Goal: Task Accomplishment & Management: Manage account settings

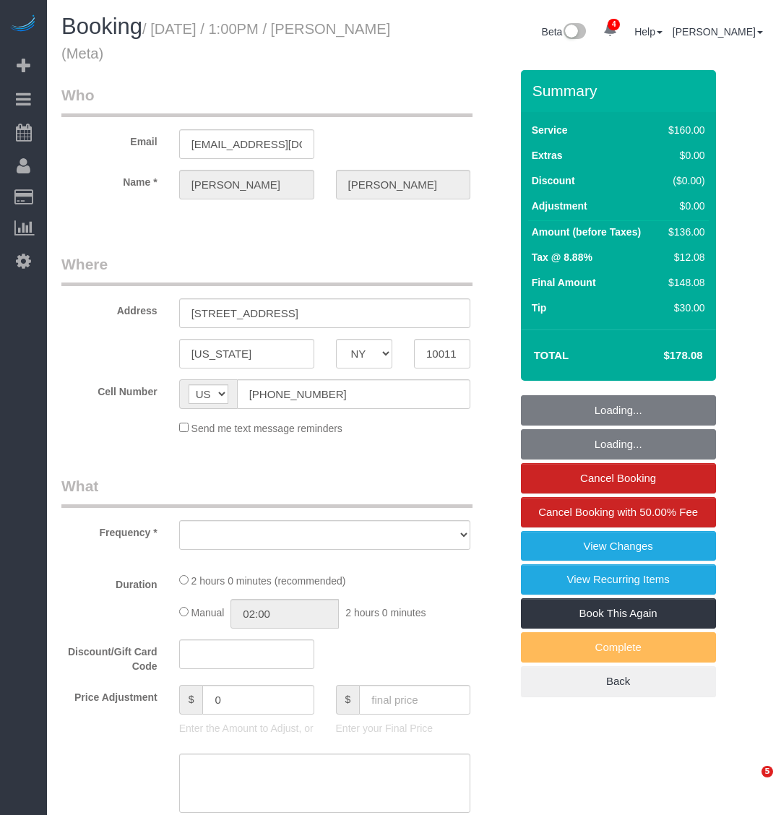
select select "NY"
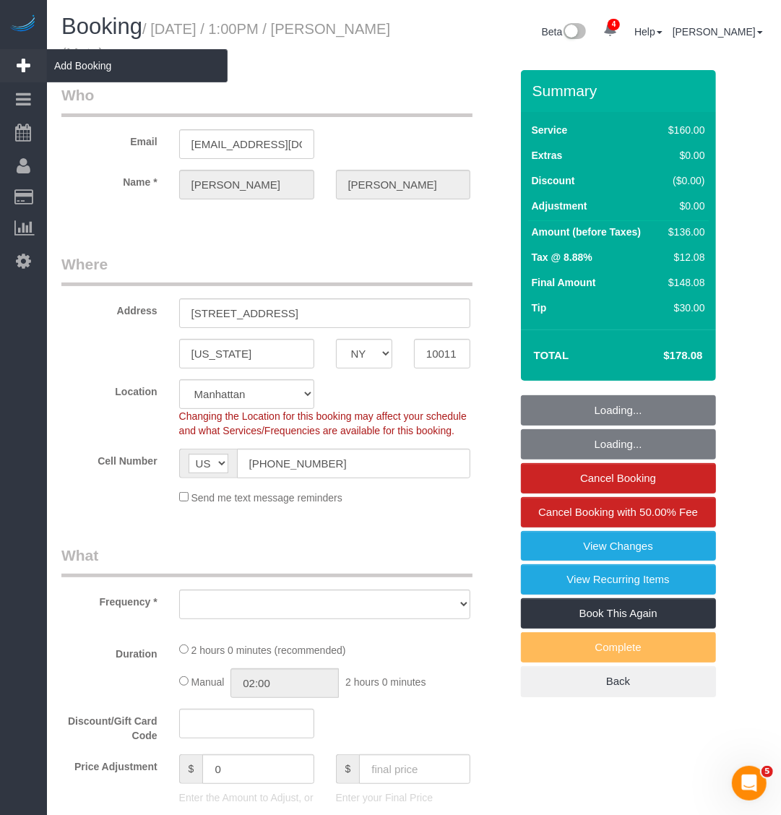
select select "object:4468"
select select "string:stripe-pm_1OIdQF4VGloSiKo7VdHbKphS"
select select "number:89"
select select "number:90"
select select "number:15"
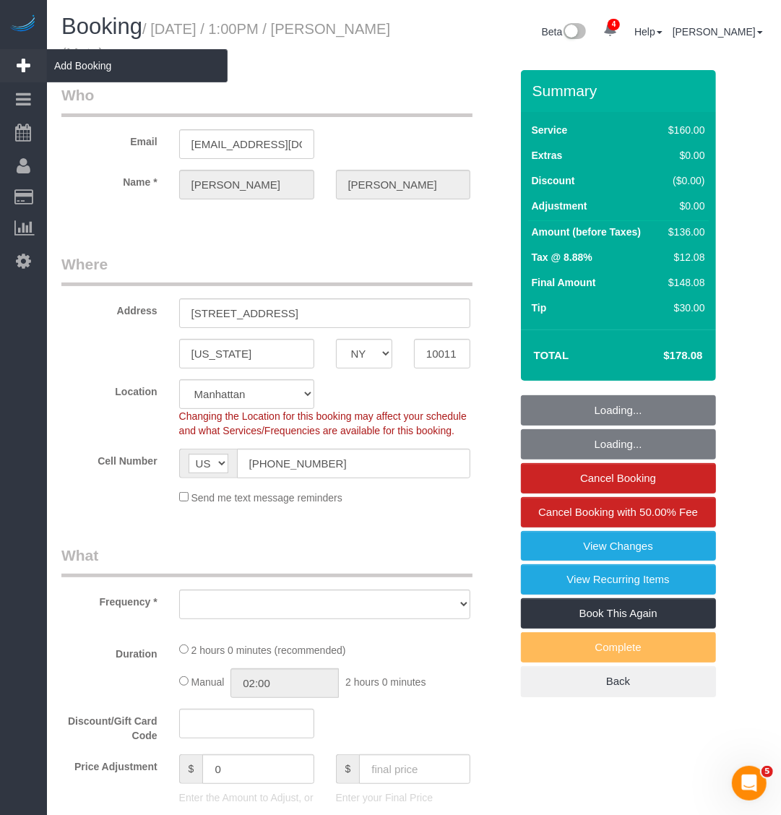
select select "number:7"
select select "spot47"
select select "object:4971"
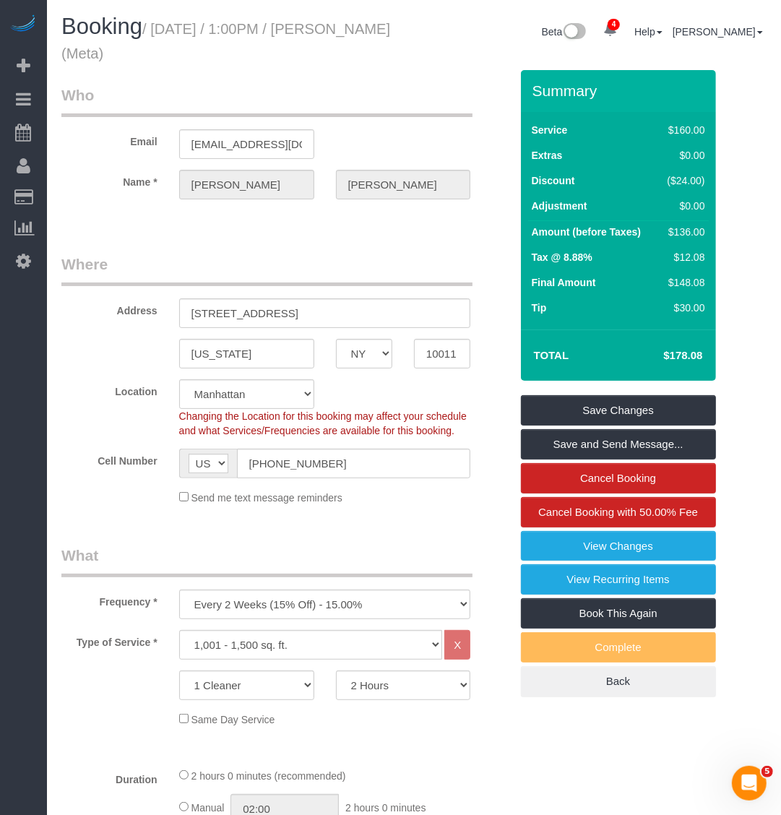
drag, startPoint x: 178, startPoint y: 53, endPoint x: 155, endPoint y: 27, distance: 34.8
click at [155, 27] on h1 "Booking / August 27, 2025 / 1:00PM / Robin Shanholtz (Meta)" at bounding box center [232, 38] width 342 height 49
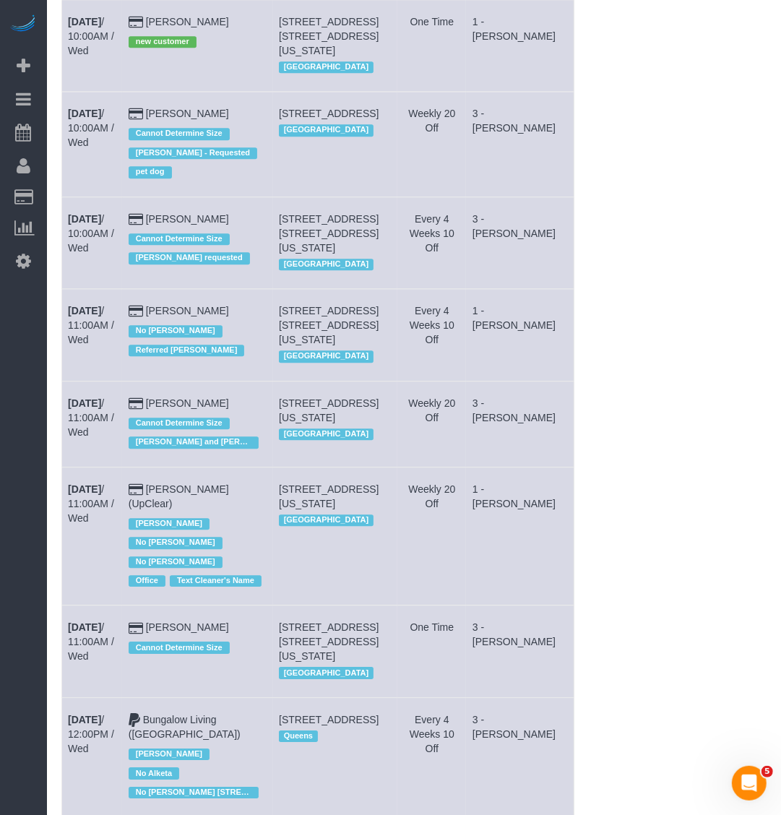
scroll to position [2167, 0]
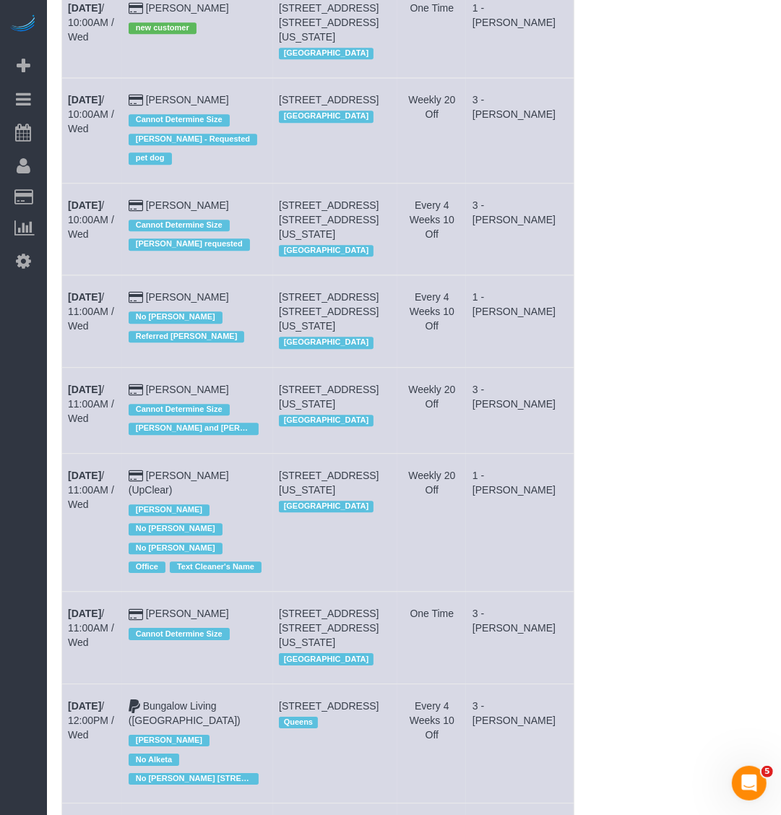
drag, startPoint x: 64, startPoint y: 609, endPoint x: 287, endPoint y: 615, distance: 224.0
click at [287, 592] on tr "Aug 27th / 11:00AM / Wed Thierry Soudee (UpClear) Jacky Xu No Luis Maneiro No P…" at bounding box center [318, 522] width 512 height 139
copy tr "Aug 27th / 11:00AM / Wed Thierry Soudee (UpClear)"
click at [87, 481] on b "[DATE]" at bounding box center [84, 476] width 33 height 12
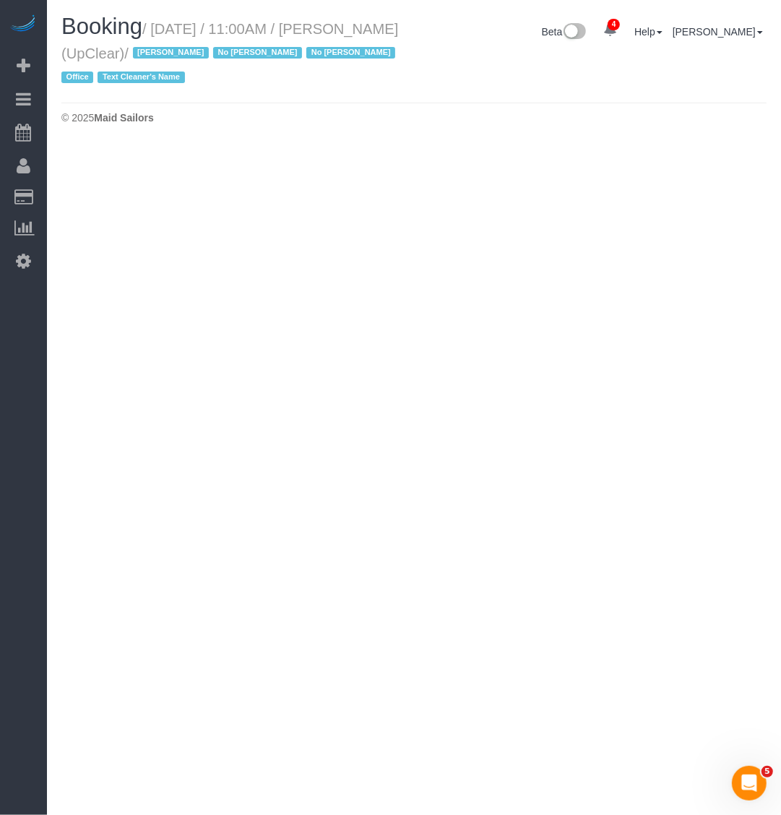
select select "NY"
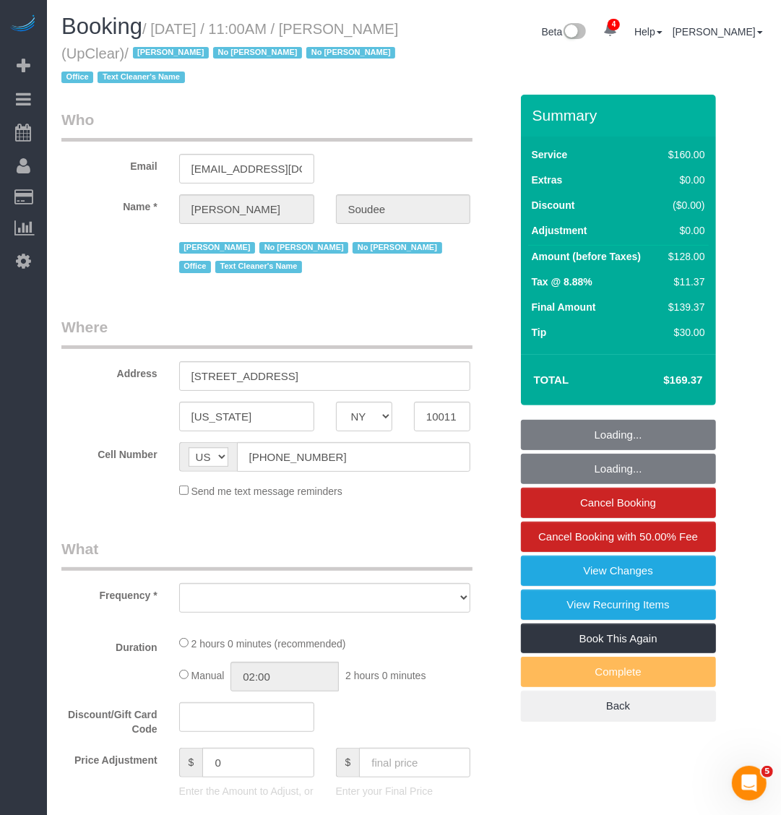
drag, startPoint x: 176, startPoint y: 52, endPoint x: 161, endPoint y: 36, distance: 21.5
click at [153, 31] on small "/ August 27, 2025 / 11:00AM / Thierry Soudee (UpClear) / Jacky Xu No Luis Manei…" at bounding box center [230, 53] width 338 height 65
select select "object:6769"
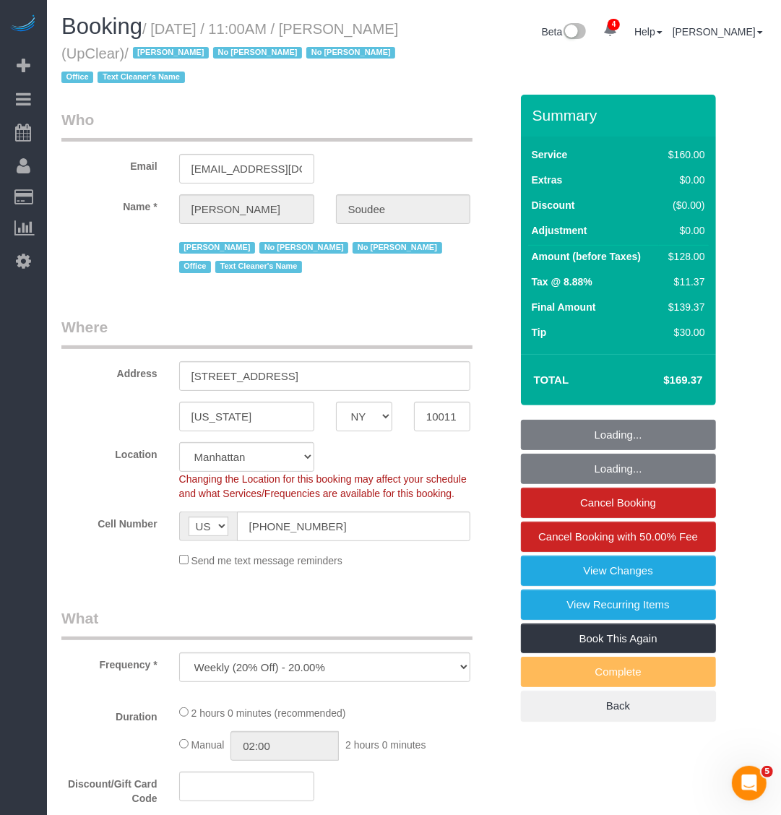
select select "spot93"
select select "number:89"
select select "number:90"
select select "number:15"
select select "number:5"
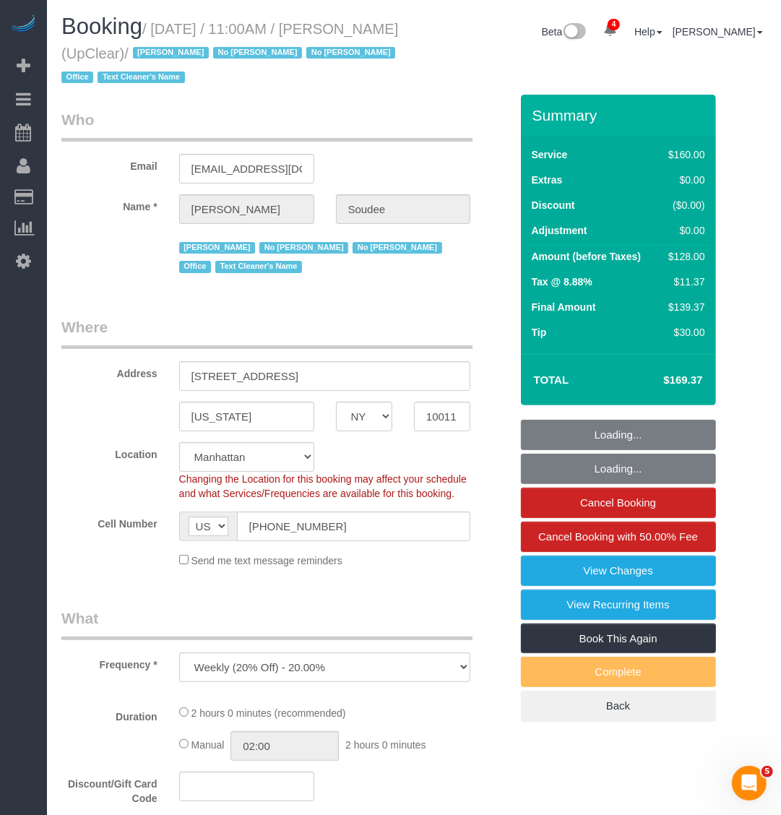
select select "string:stripe-pm_1NbO8G4VGloSiKo7yDZXrVCR"
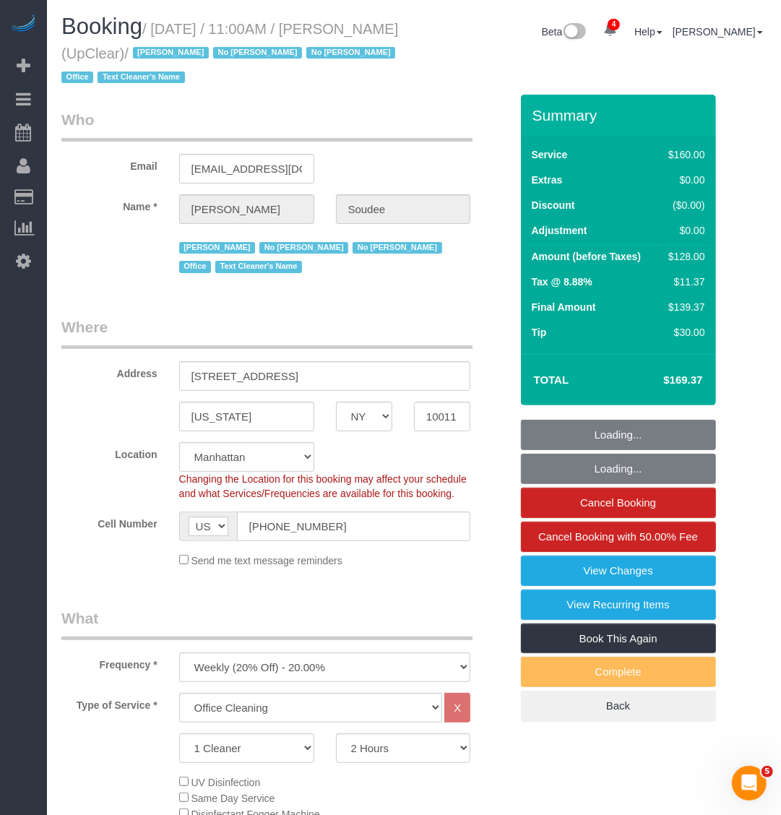
select select "object:7425"
drag, startPoint x: 176, startPoint y: 51, endPoint x: 154, endPoint y: 27, distance: 32.2
click at [154, 27] on small "/ August 27, 2025 / 11:00AM / Thierry Soudee (UpClear) / Jacky Xu No Luis Manei…" at bounding box center [230, 53] width 338 height 65
copy small "August 27, 2025 / 11:00AM / Thierry Soudee (UpClear)"
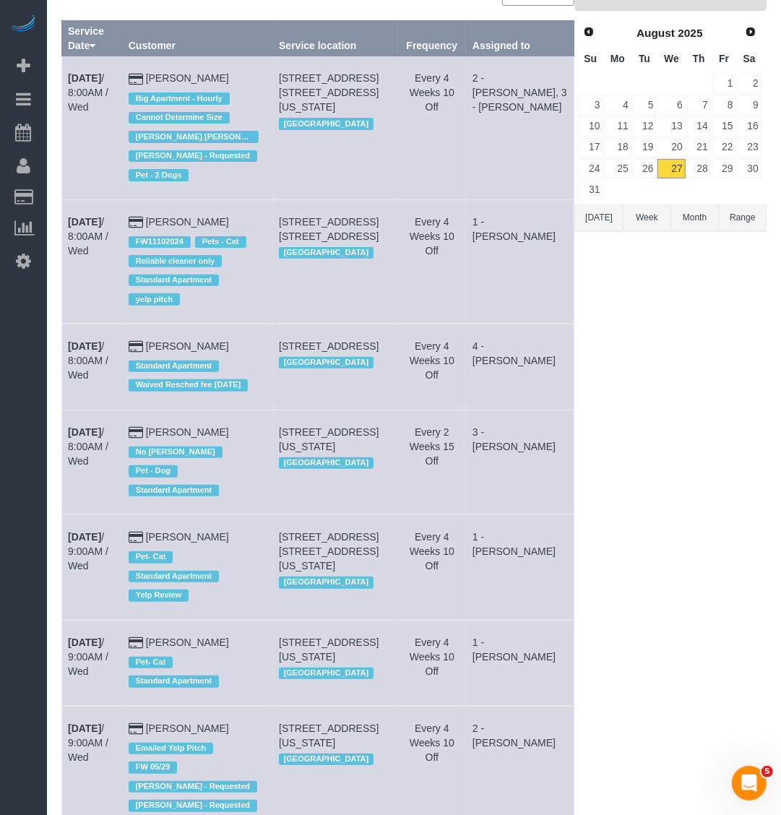
scroll to position [90, 0]
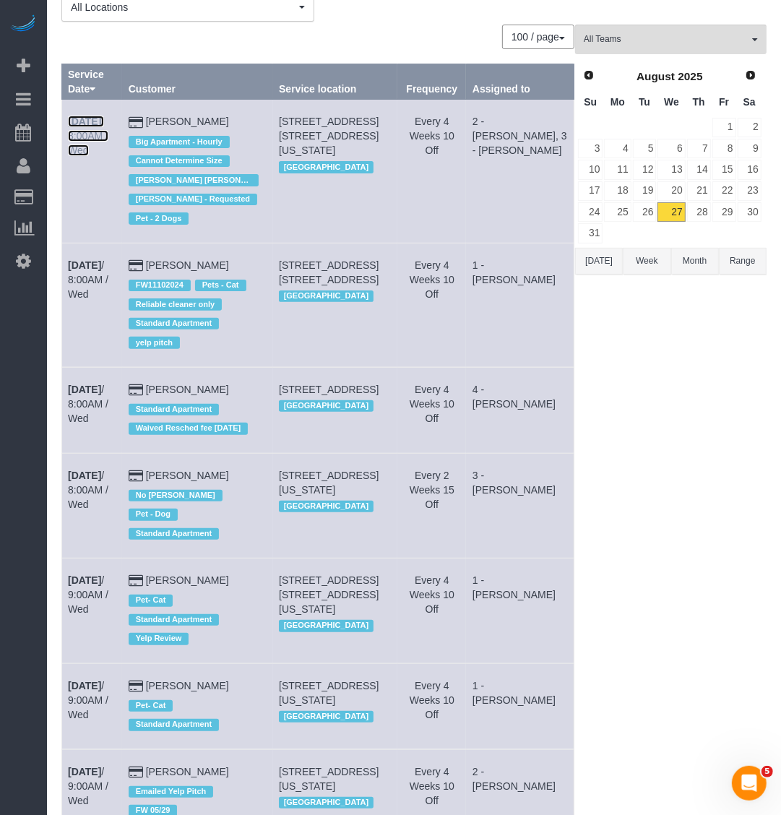
click at [87, 120] on b "[DATE]" at bounding box center [84, 122] width 33 height 12
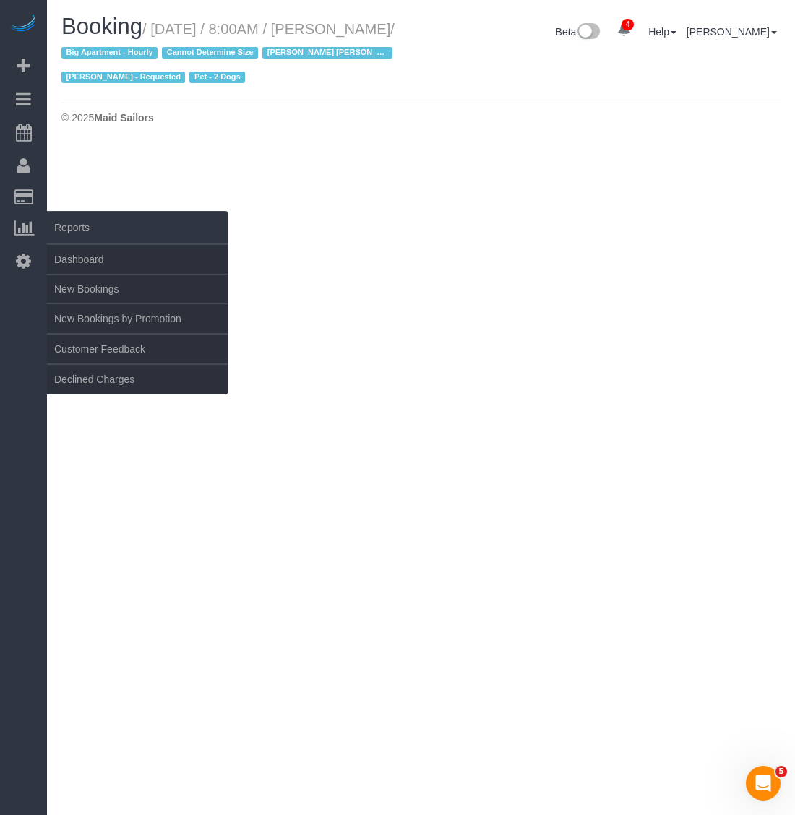
select select "NY"
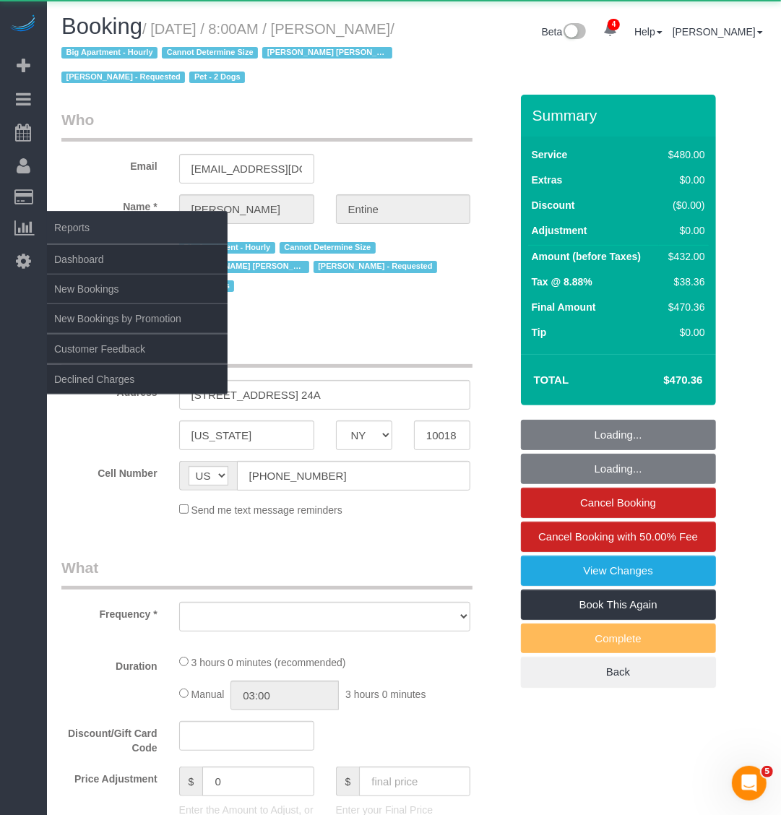
select select "2"
select select "180"
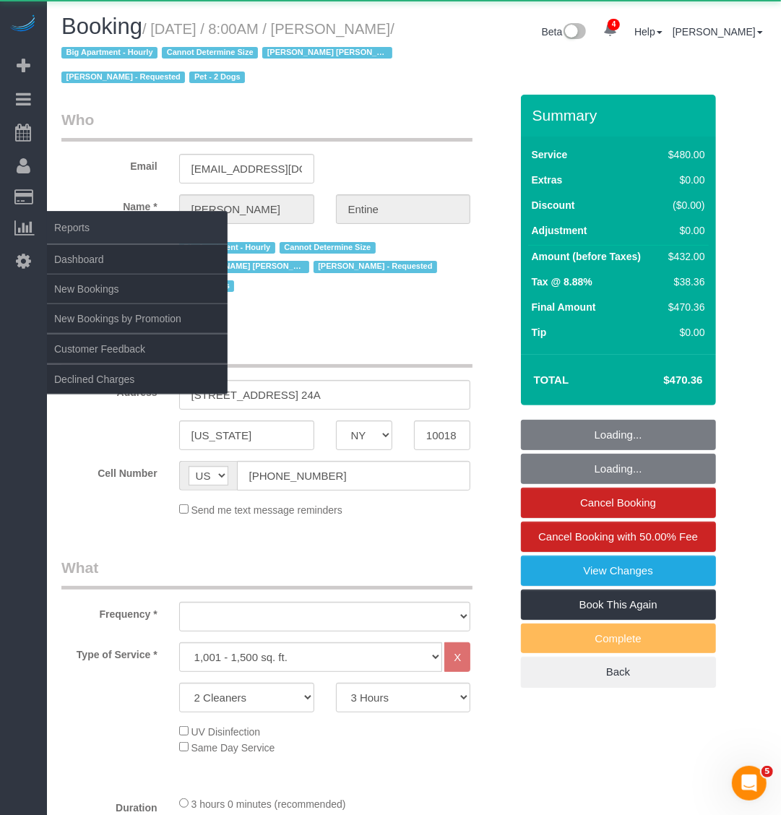
select select "object:9308"
select select "string:stripe-pm_1RKl6b4VGloSiKo7ownJj6Pp"
select select "number:56"
select select "number:73"
select select "number:13"
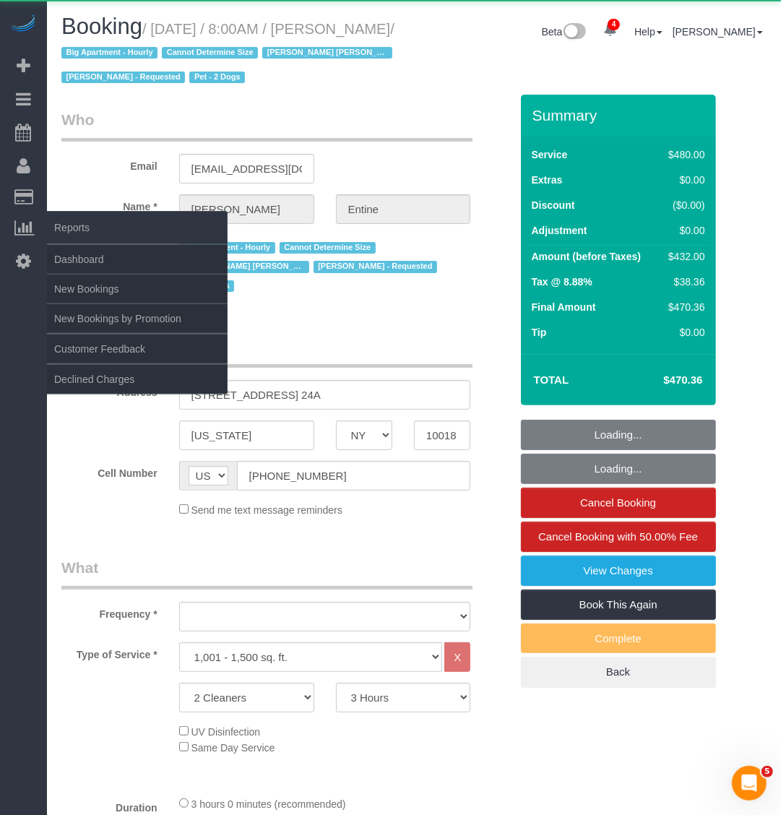
select select "number:6"
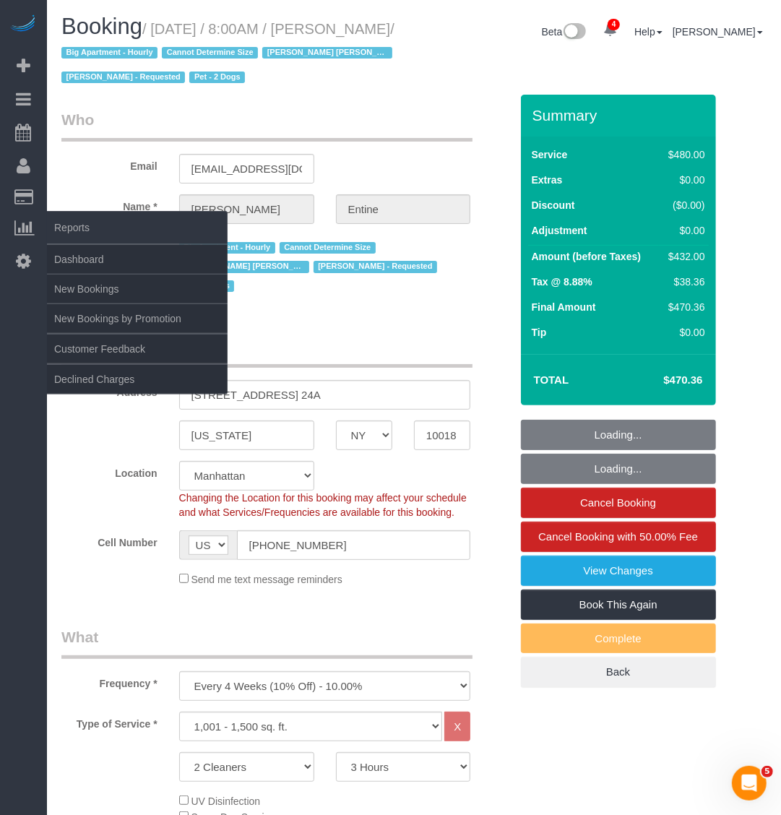
select select "object:9877"
select select "spot138"
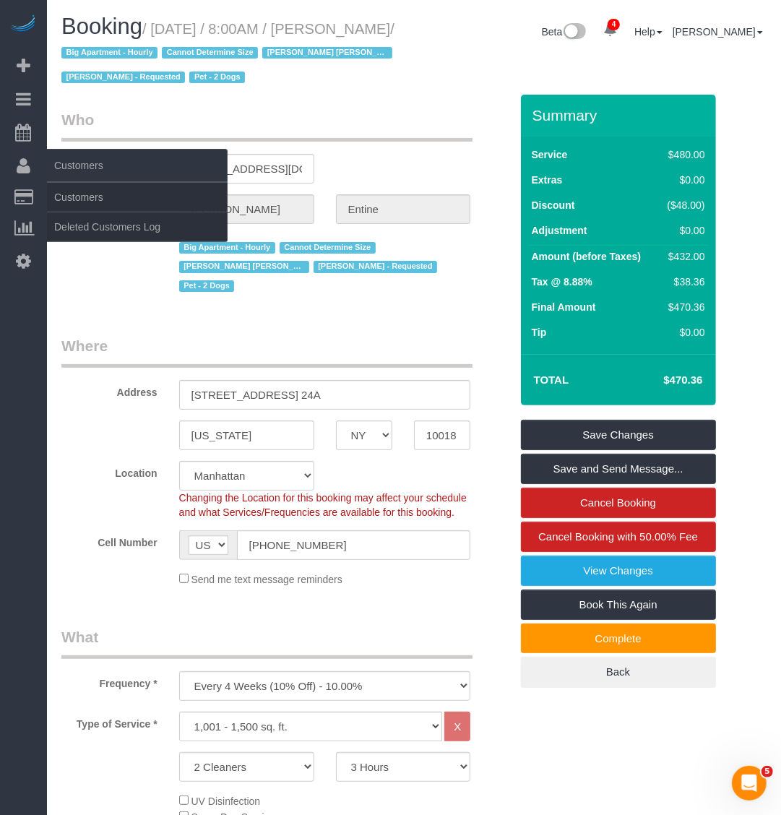
drag, startPoint x: 157, startPoint y: 20, endPoint x: 11, endPoint y: 166, distance: 206.4
click at [171, 51] on small "/ August 27, 2025 / 8:00AM / Madeleine Entine / Big Apartment - Hourly Cannot D…" at bounding box center [228, 53] width 335 height 65
copy small "August 27, 2025 / 8:00AM / Madeleine Entine"
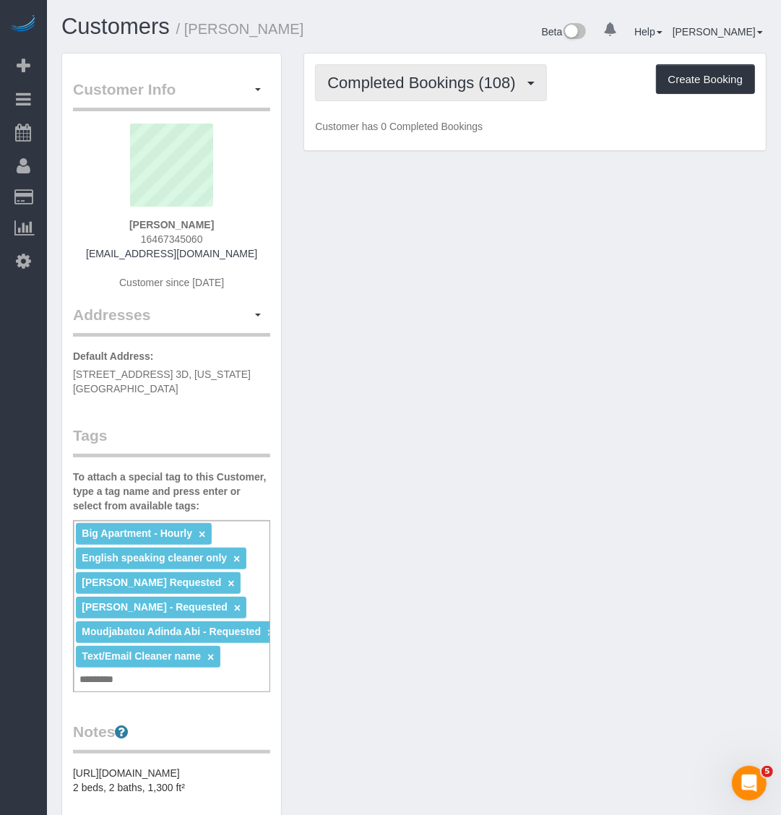
click at [439, 95] on button "Completed Bookings (108)" at bounding box center [431, 82] width 232 height 37
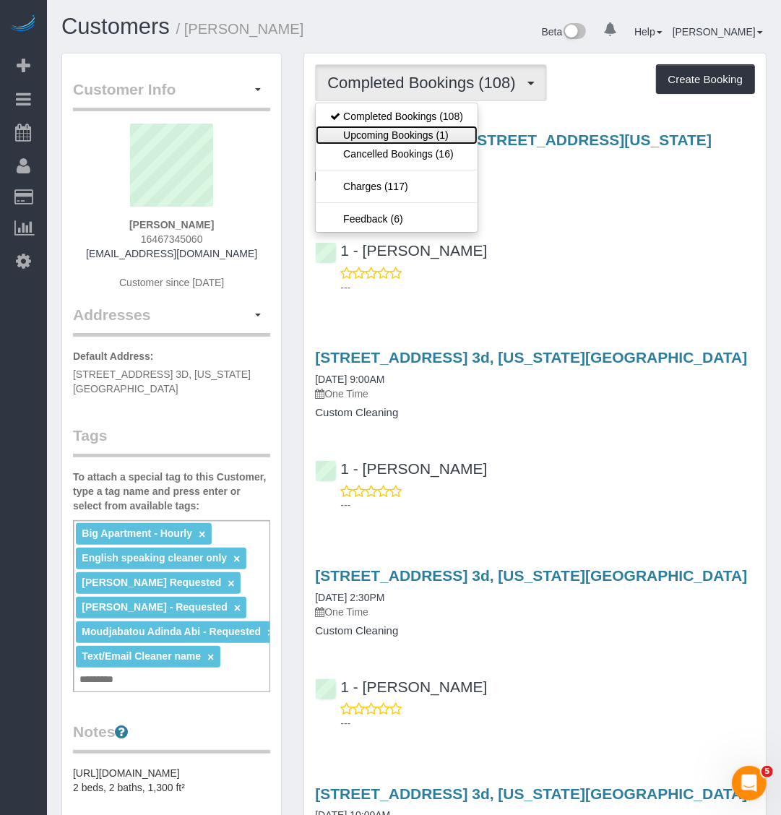
click at [413, 135] on link "Upcoming Bookings (1)" at bounding box center [397, 135] width 162 height 19
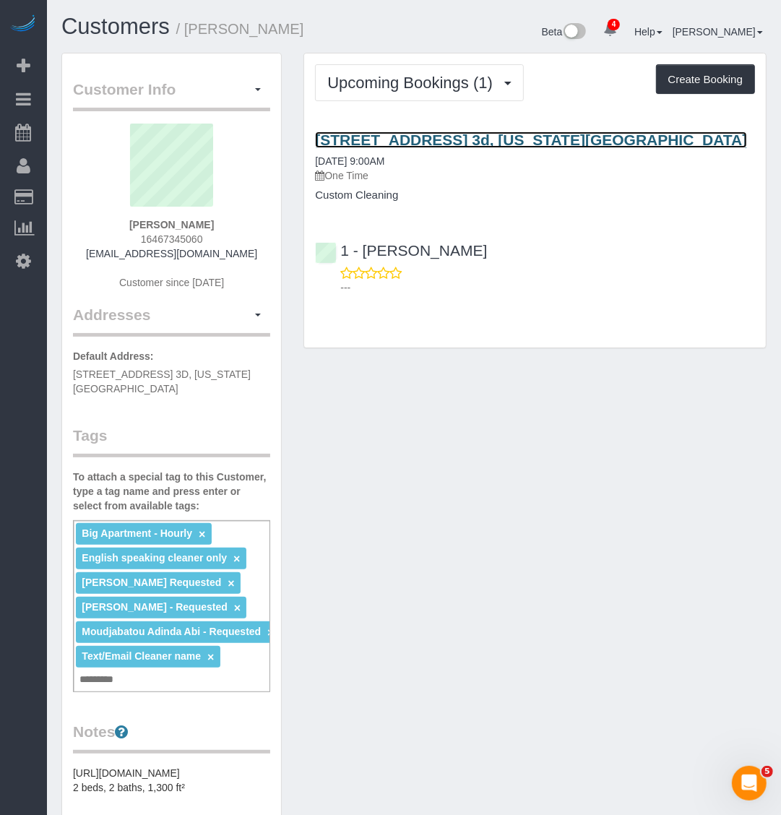
click at [427, 141] on link "1036 Park Avenue, Apt. 3d, New York, NY 10028" at bounding box center [531, 139] width 432 height 17
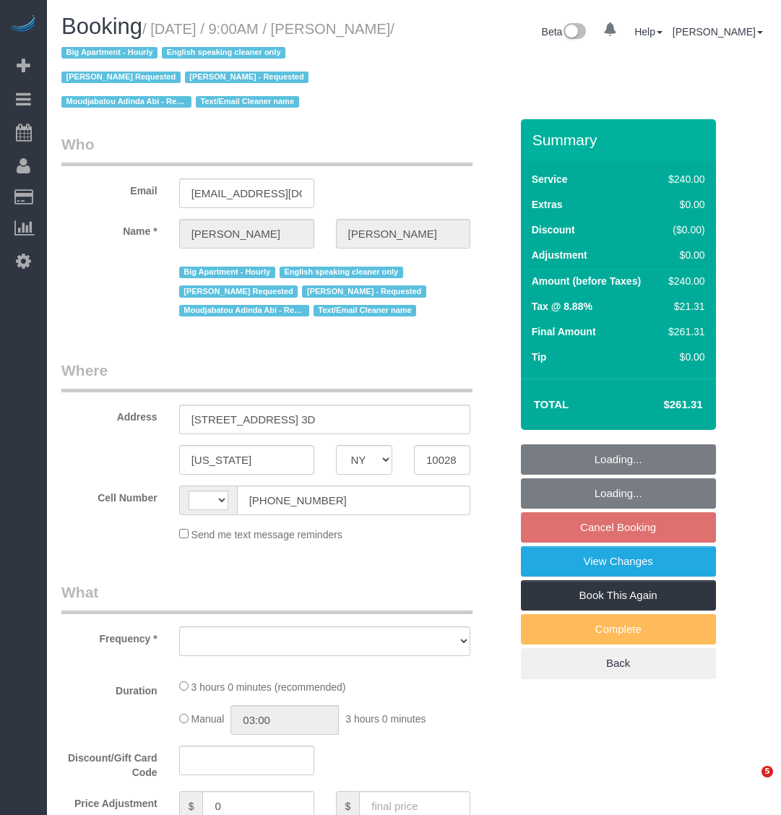
select select "NY"
select select "string:US"
select select "object:823"
select select "number:89"
select select "number:90"
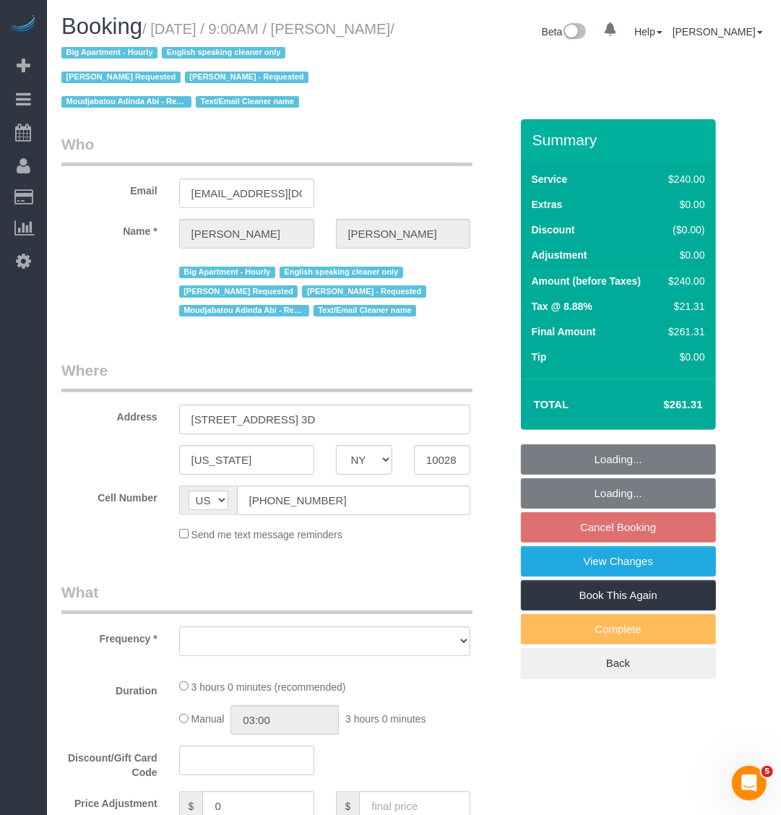
select select "number:15"
select select "number:5"
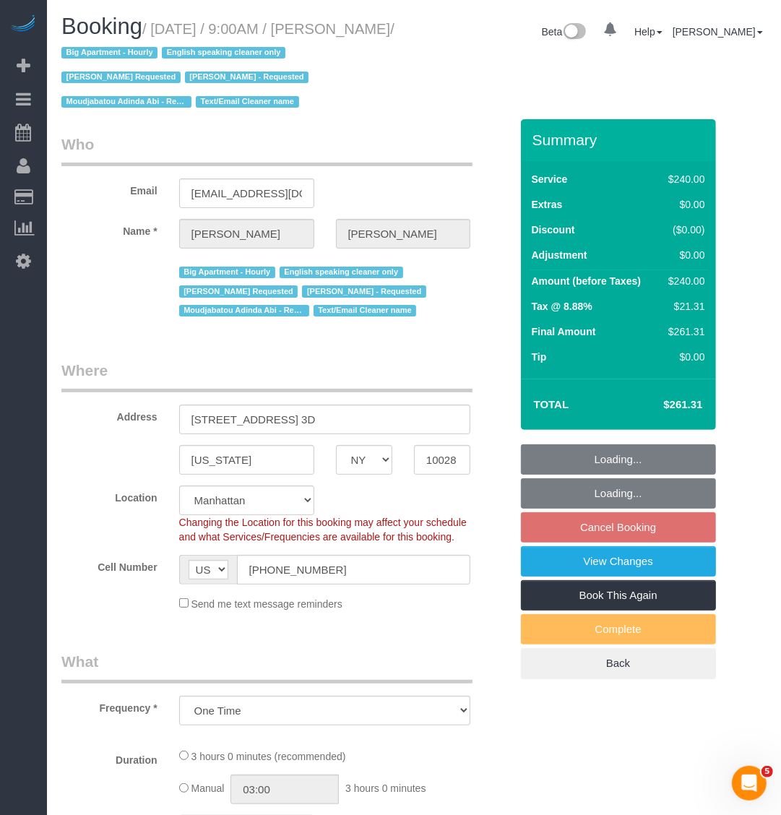
select select "string:stripe-pm_1OZH3s4VGloSiKo7VuH7vbAz"
select select "180"
select select "spot2"
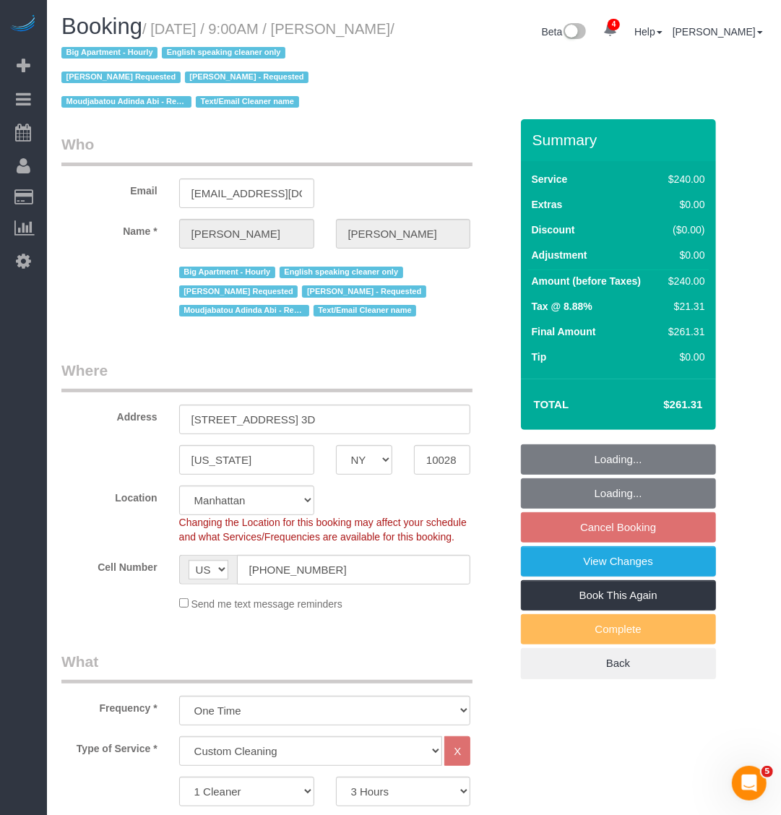
select select "object:961"
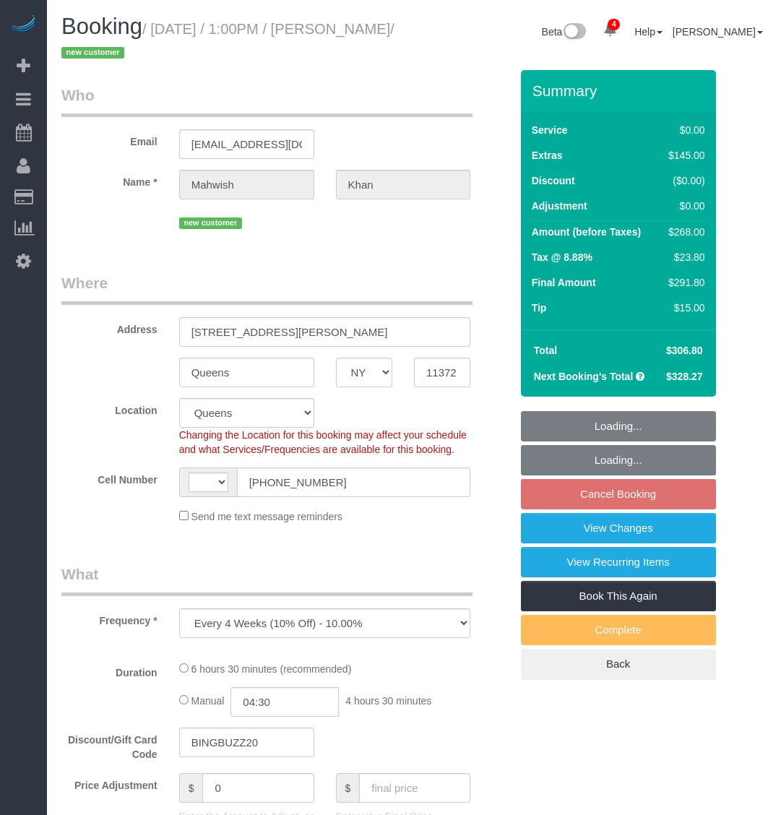
select select "NY"
select select "object:424"
select select "string:[GEOGRAPHIC_DATA]"
select select "2"
select select "spot2"
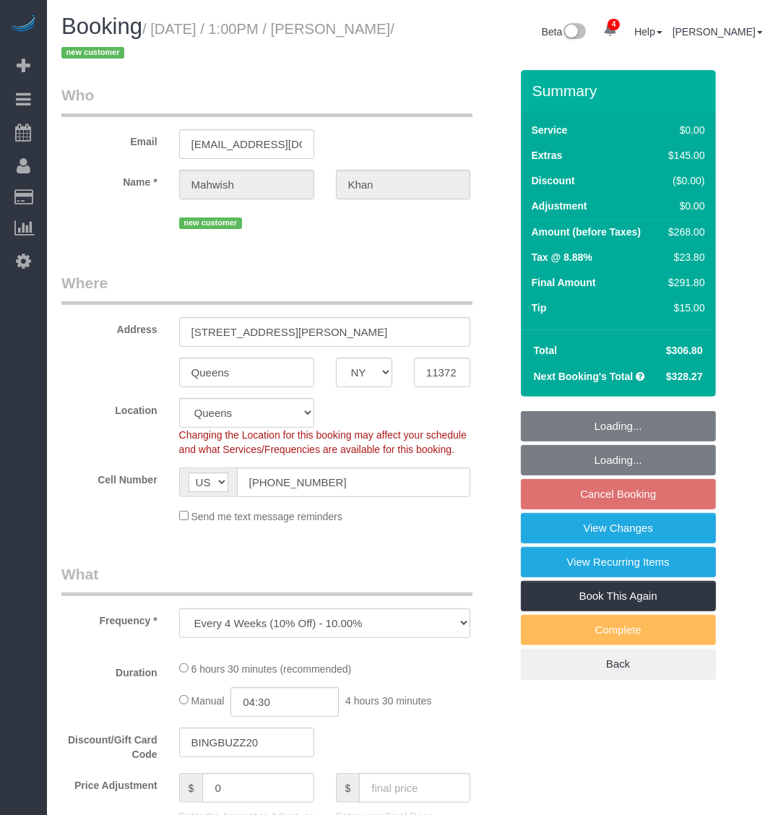
select select "number:57"
select select "number:79"
select select "number:15"
select select "number:5"
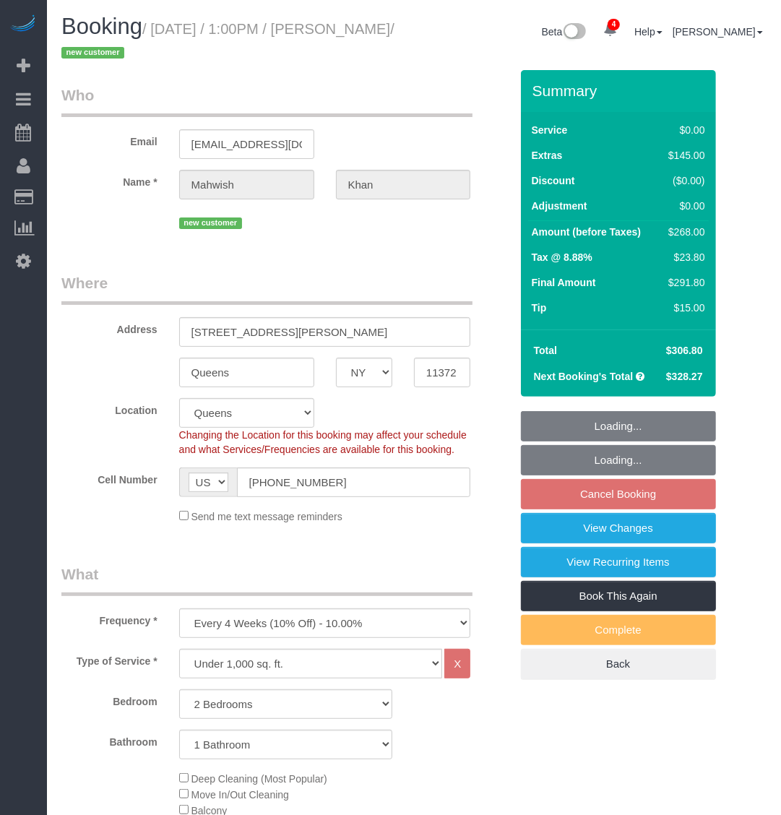
select select "string:stripe-pm_1S0jcm4VGloSiKo7GCQg2vmO"
select select "2"
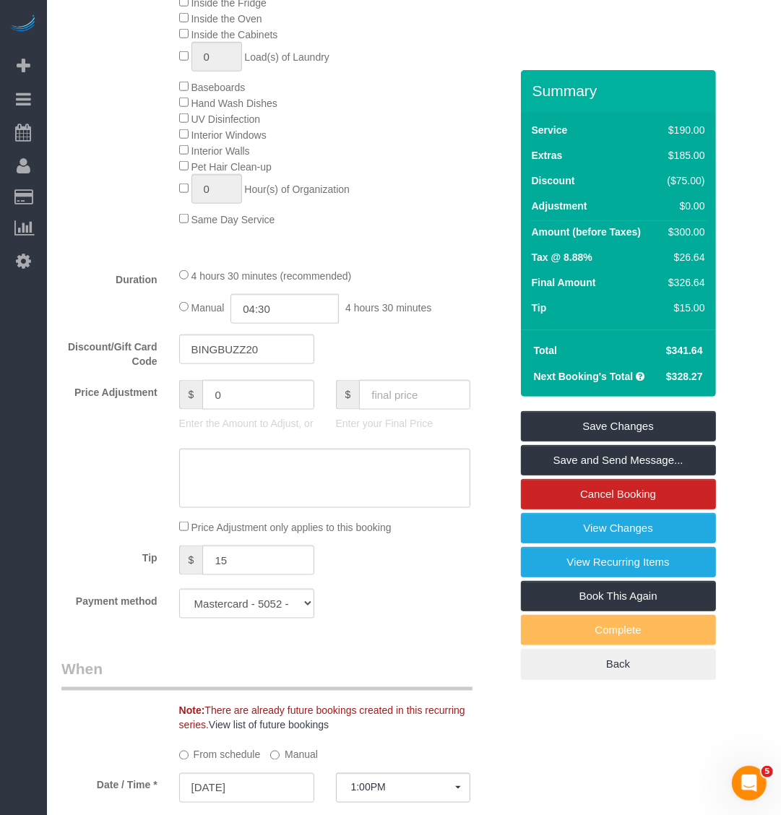
scroll to position [813, 0]
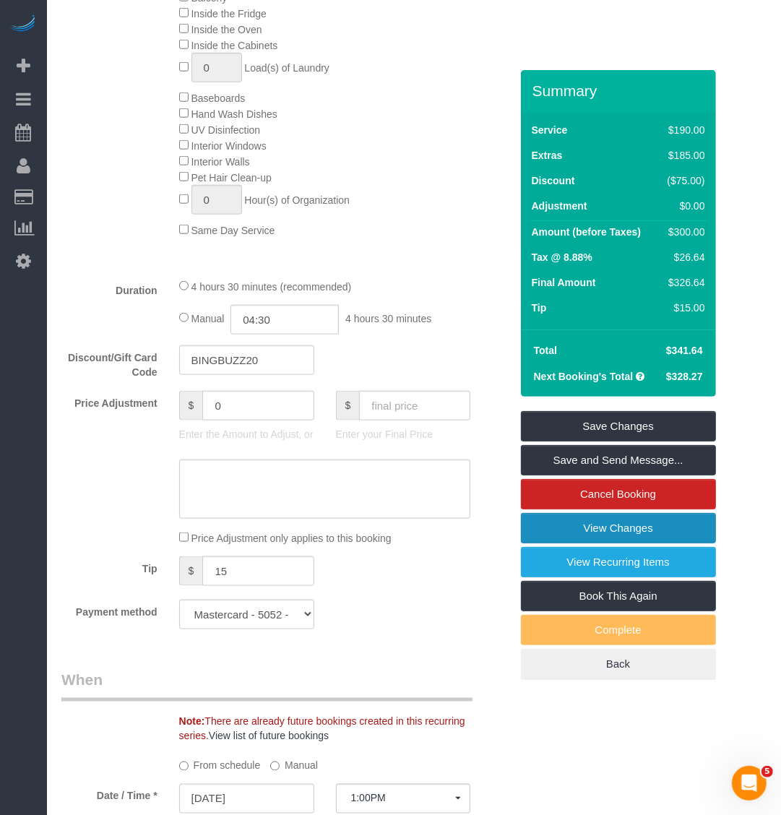
click at [598, 524] on link "View Changes" at bounding box center [618, 528] width 195 height 30
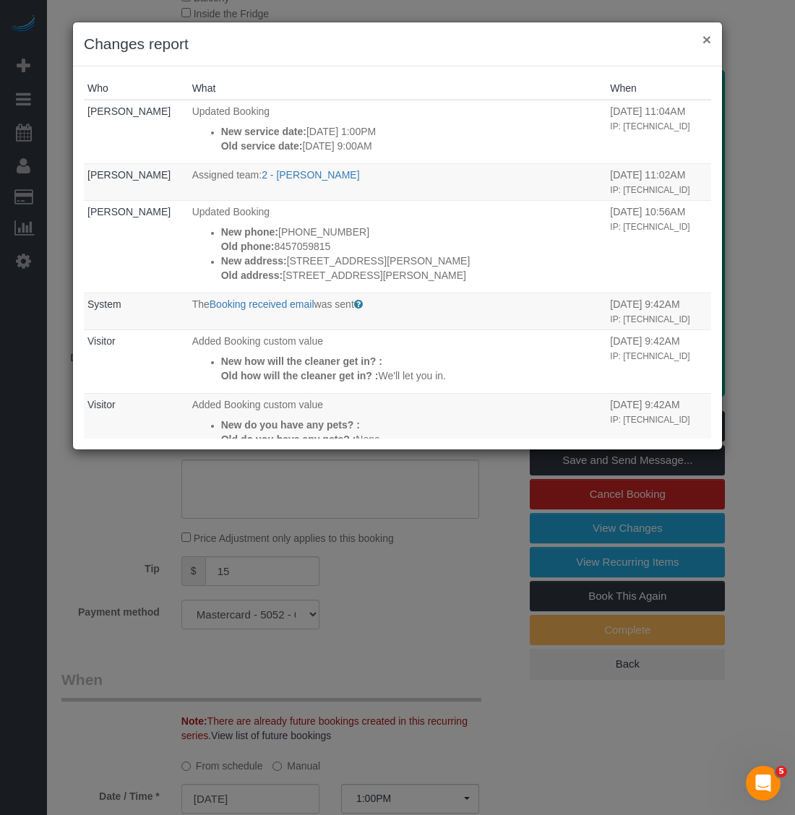
drag, startPoint x: 721, startPoint y: 30, endPoint x: 703, endPoint y: 35, distance: 18.6
click at [712, 31] on div "× Changes report Who What When Shaniele Blanchard Updated Booking New service d…" at bounding box center [397, 236] width 650 height 428
click at [703, 35] on button "×" at bounding box center [706, 39] width 9 height 15
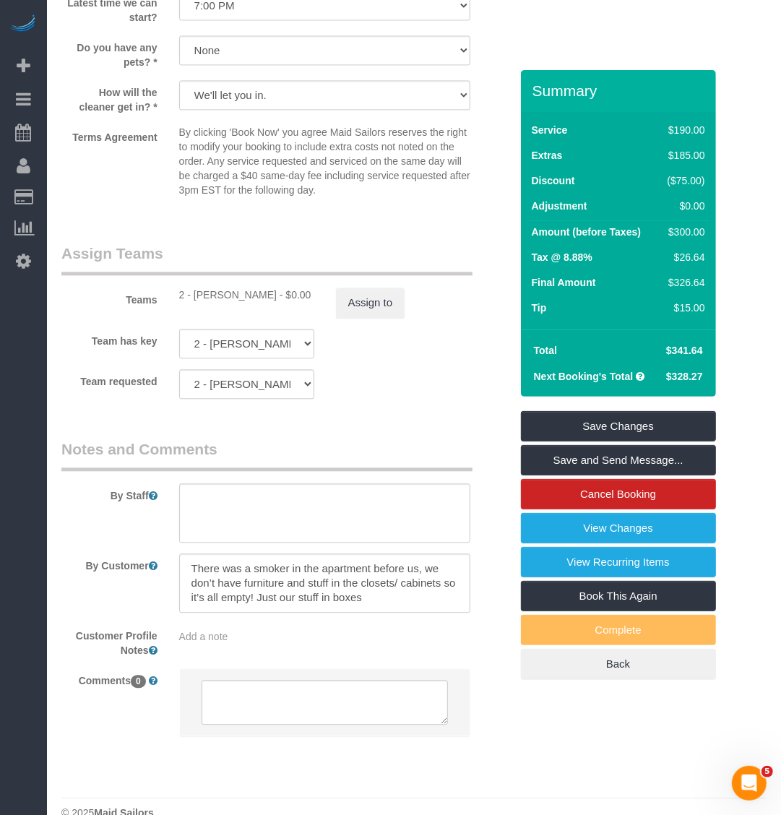
scroll to position [1795, 0]
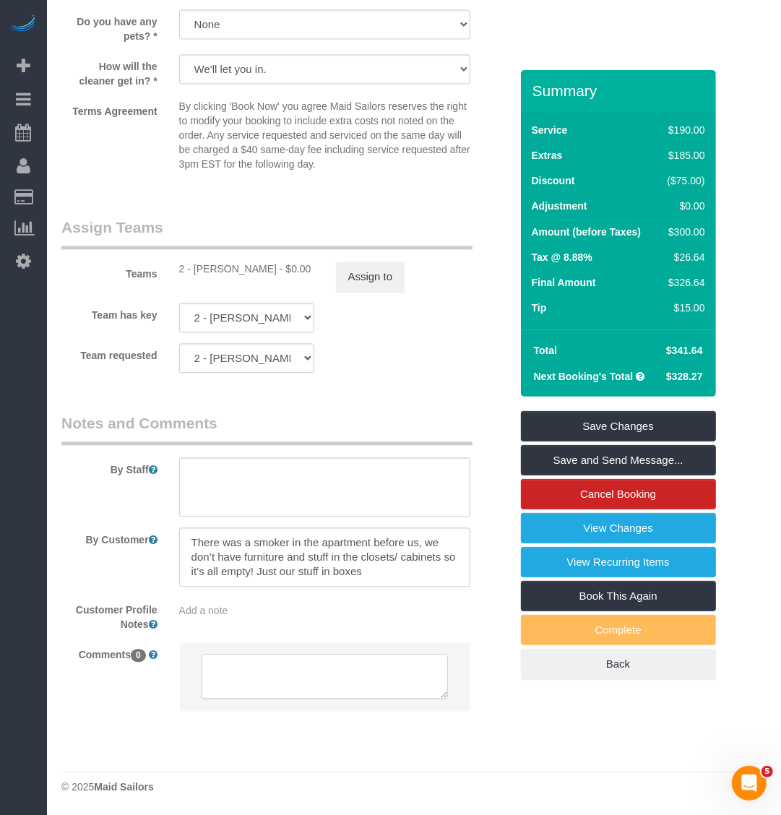
click at [329, 680] on textarea at bounding box center [325, 676] width 247 height 45
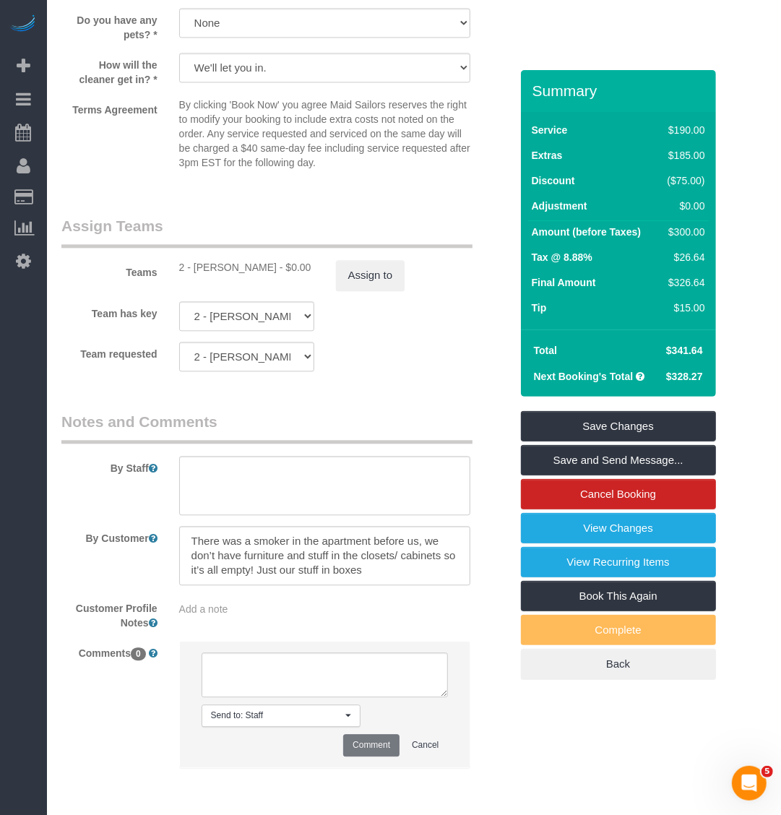
click at [256, 618] on div "Customer Profile Notes Add a note" at bounding box center [286, 613] width 470 height 34
click at [191, 614] on span "Add a note" at bounding box center [203, 609] width 49 height 12
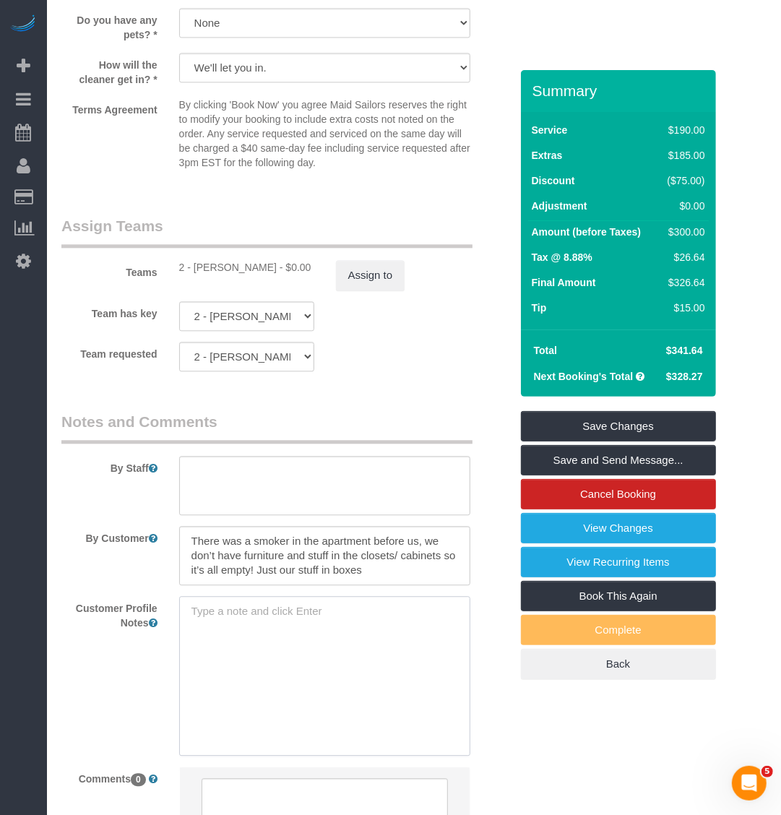
paste textarea "860sqft 2bedx1bath move in cleaning"
type textarea "860sqft 2bedx1bath move in cleaning"
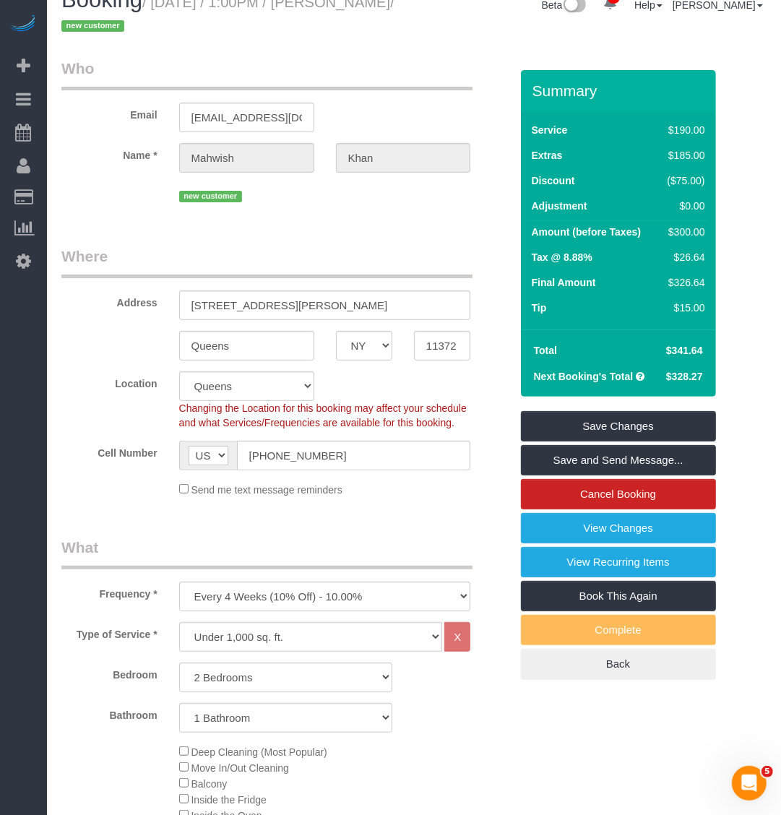
scroll to position [0, 0]
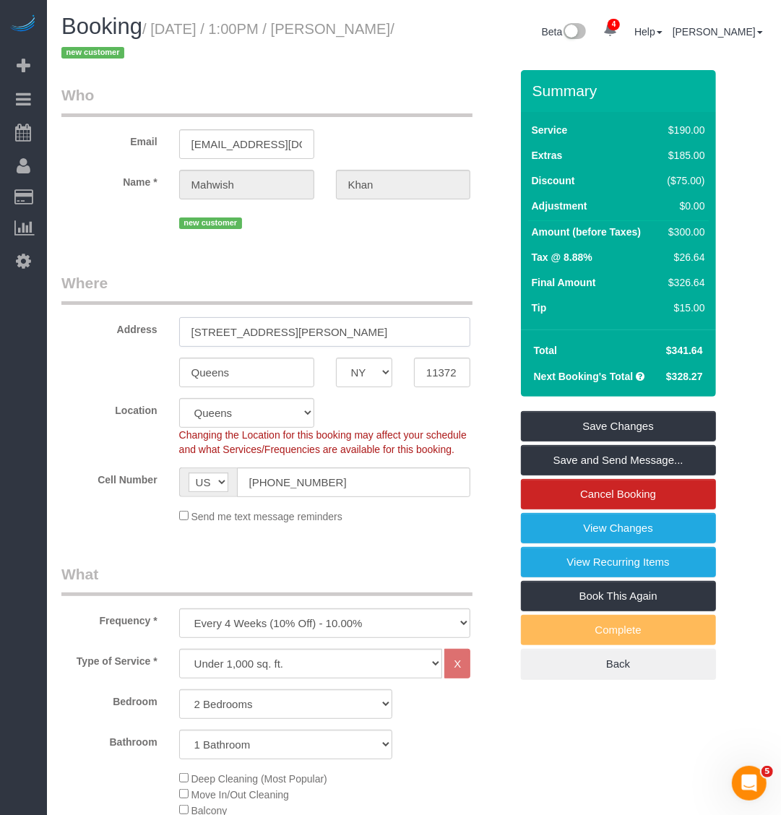
drag, startPoint x: 358, startPoint y: 332, endPoint x: 80, endPoint y: 329, distance: 277.4
click at [80, 329] on div "Address 35-20 Leverich Street, Unit.C647" at bounding box center [286, 309] width 470 height 74
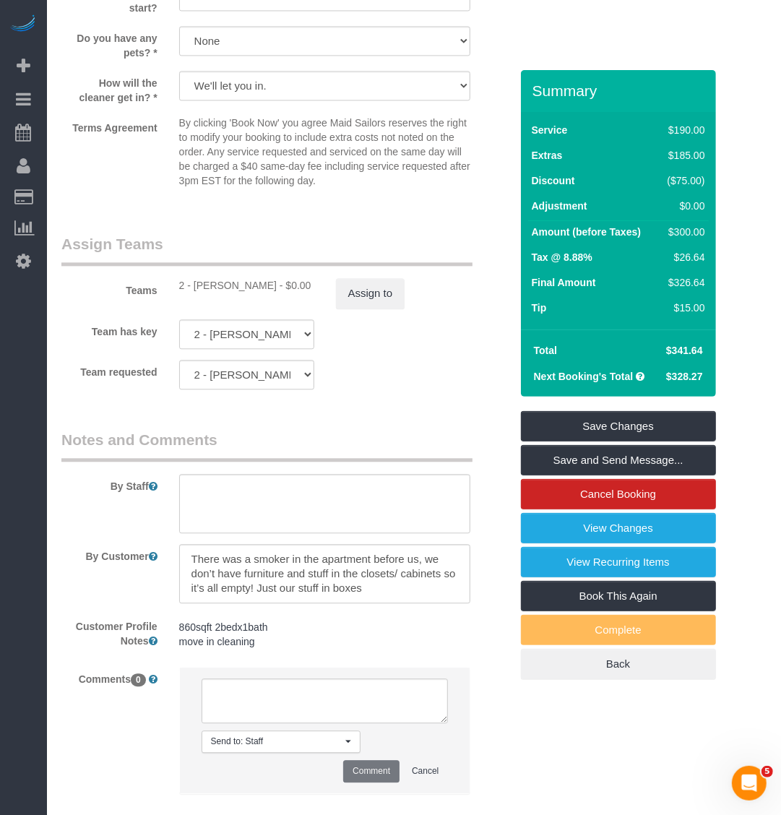
scroll to position [1864, 0]
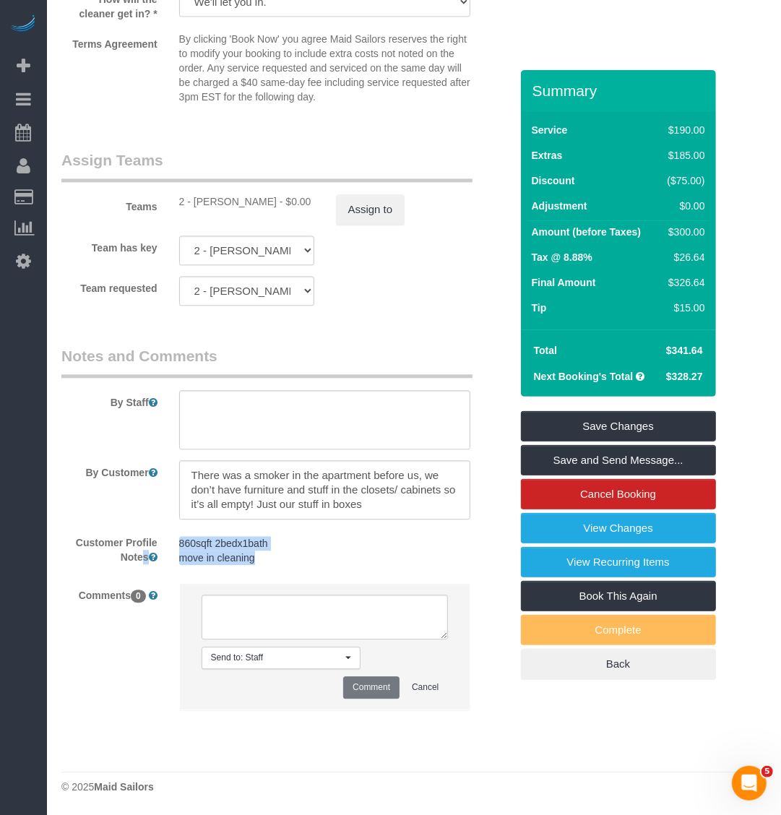
drag, startPoint x: 266, startPoint y: 554, endPoint x: 157, endPoint y: 544, distance: 108.8
click at [157, 544] on div "Customer Profile Notes 860sqft 2bedx1bath move in cleaning 860sqft 2bedx1bath m…" at bounding box center [286, 551] width 470 height 42
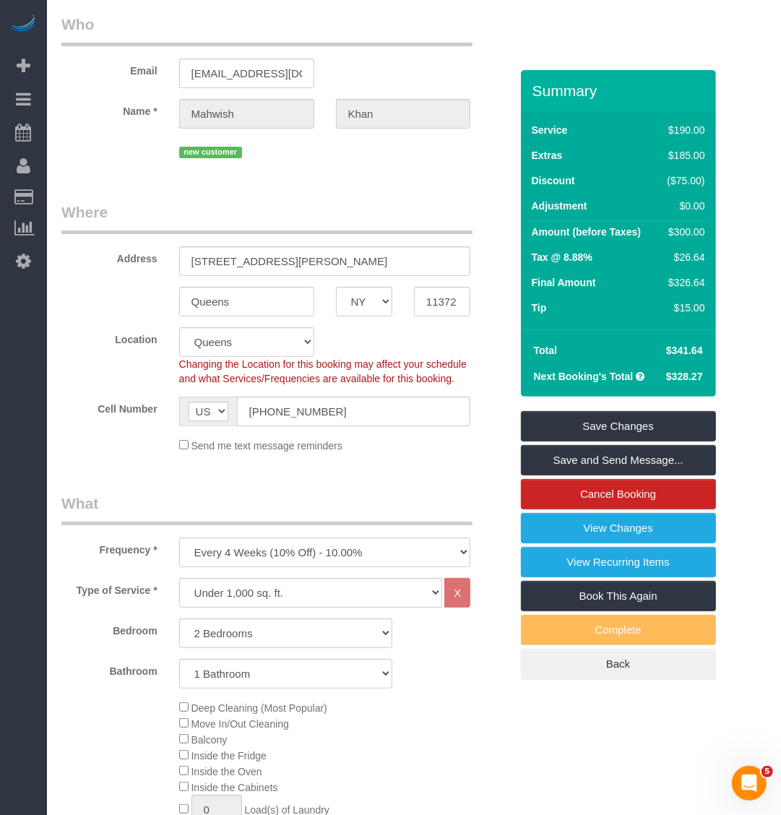
scroll to position [0, 0]
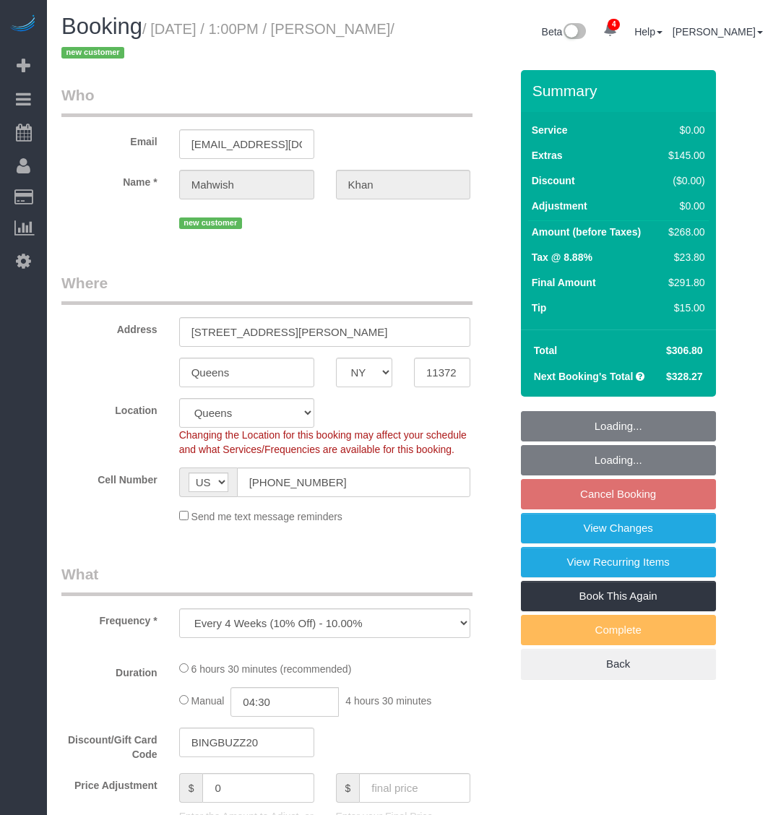
select select "NY"
select select "spot2"
select select "number:57"
select select "number:79"
select select "number:15"
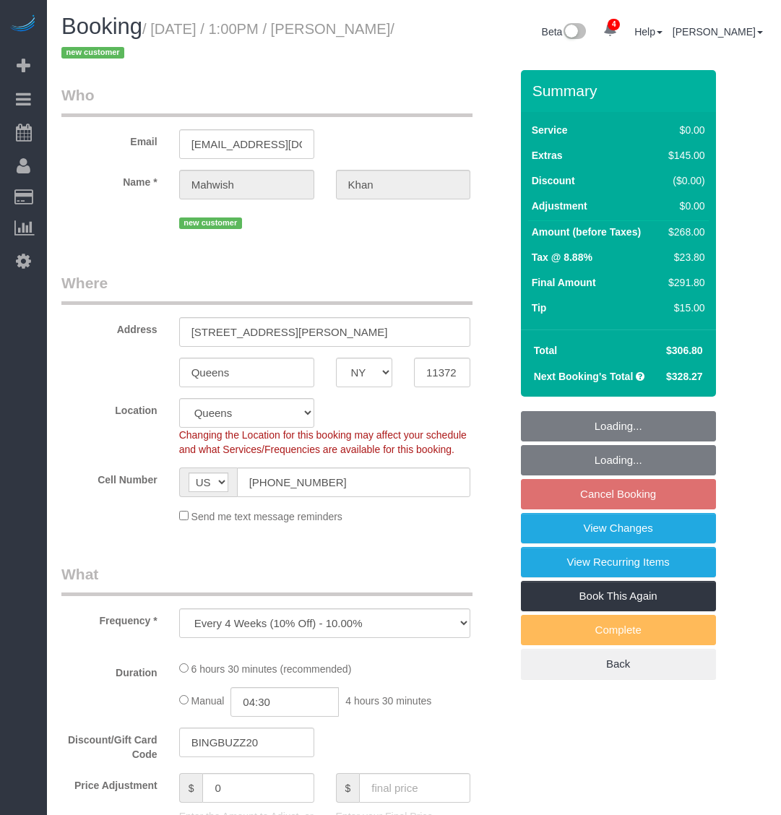
select select "number:5"
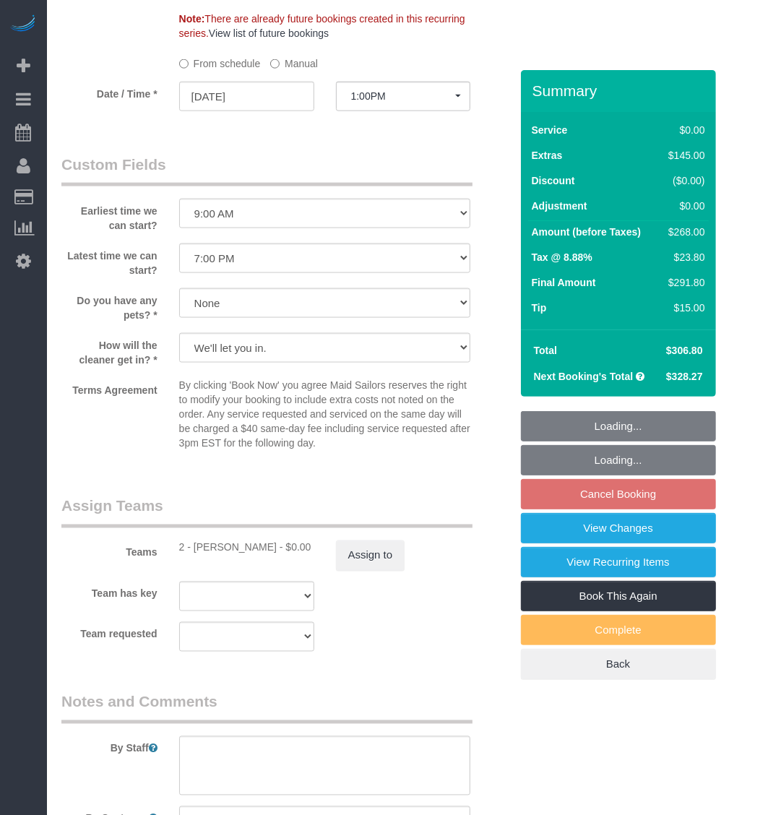
select select "object:1213"
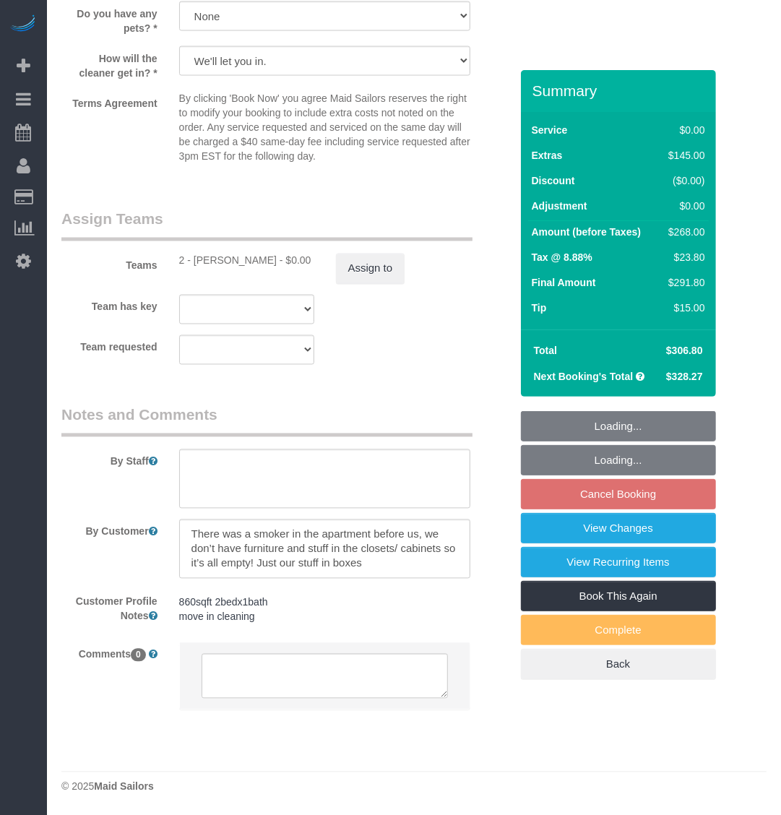
select select "2"
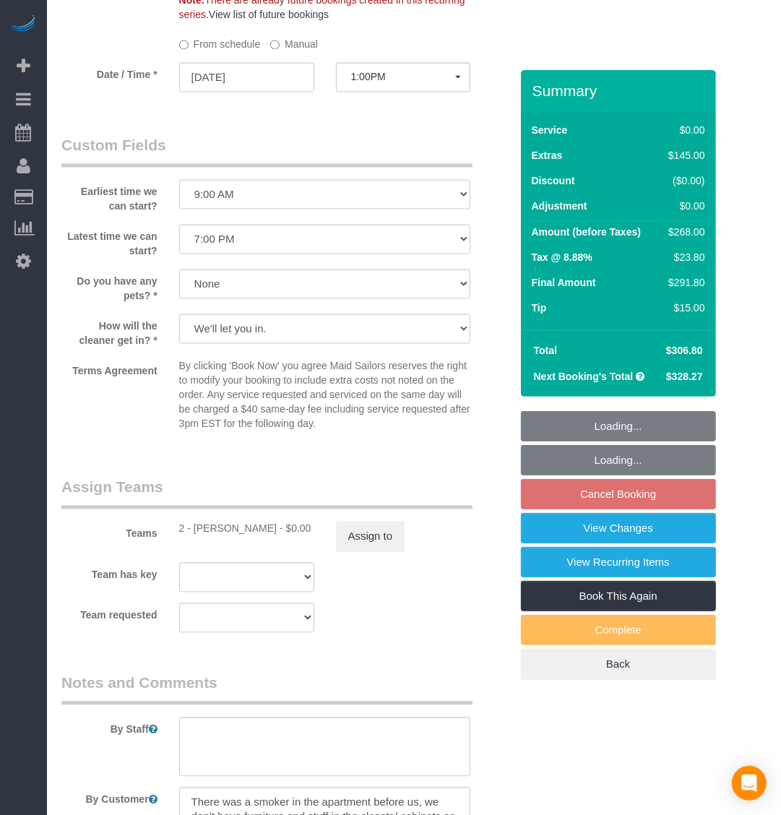
scroll to position [1534, 0]
select select "spot53"
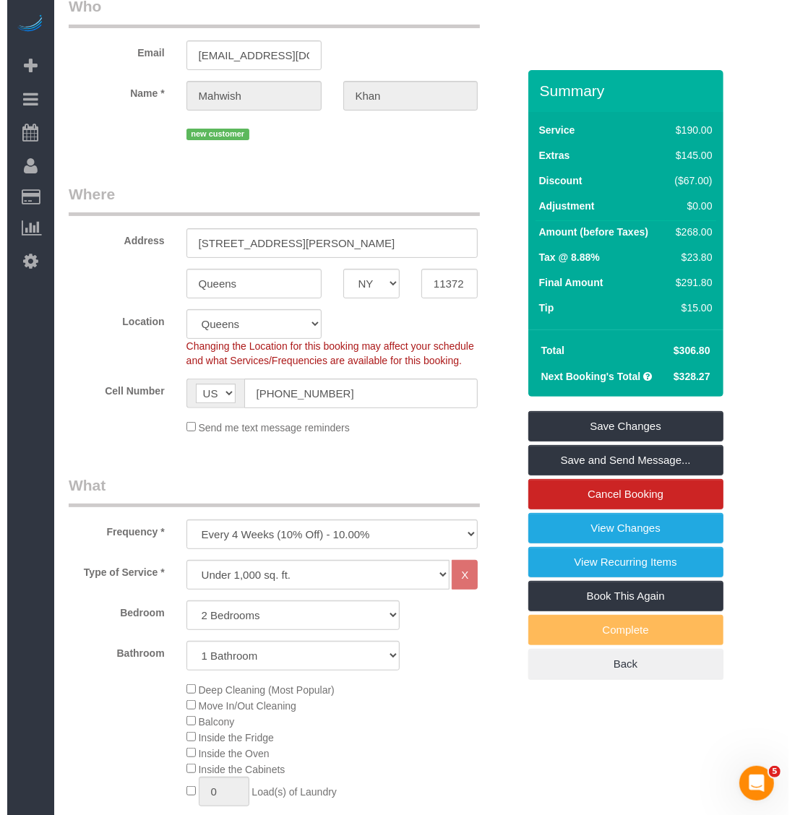
scroll to position [631, 0]
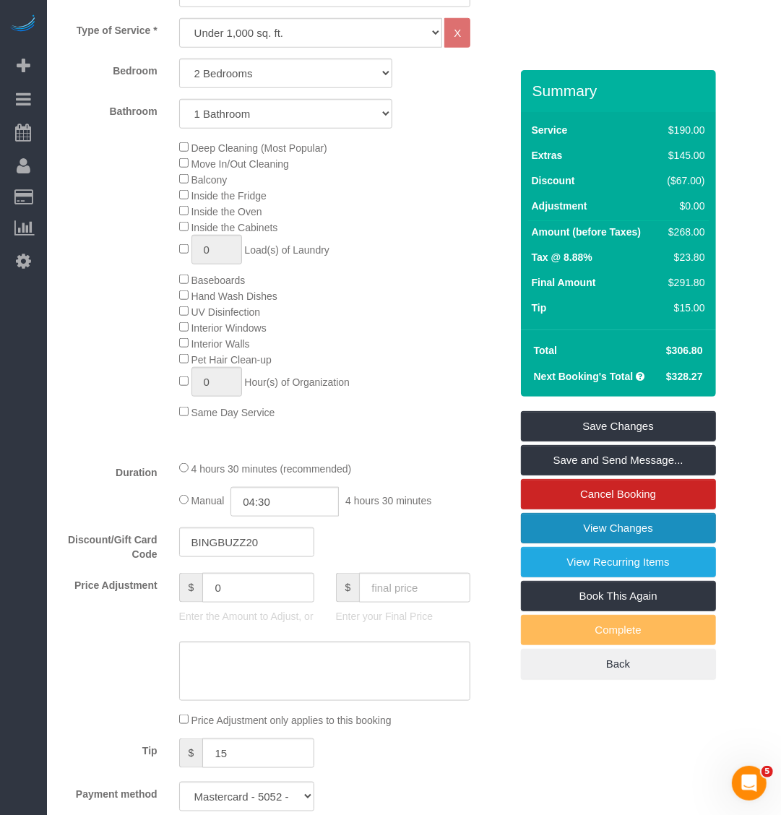
click at [608, 521] on link "View Changes" at bounding box center [618, 528] width 195 height 30
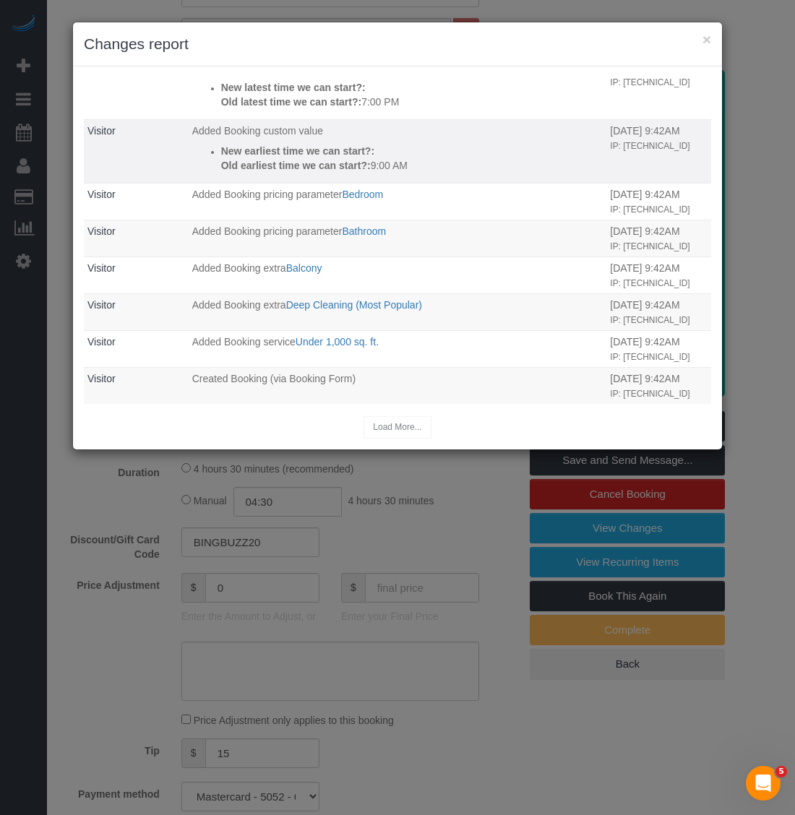
scroll to position [503, 0]
click at [405, 424] on div "Load More..." at bounding box center [397, 427] width 627 height 22
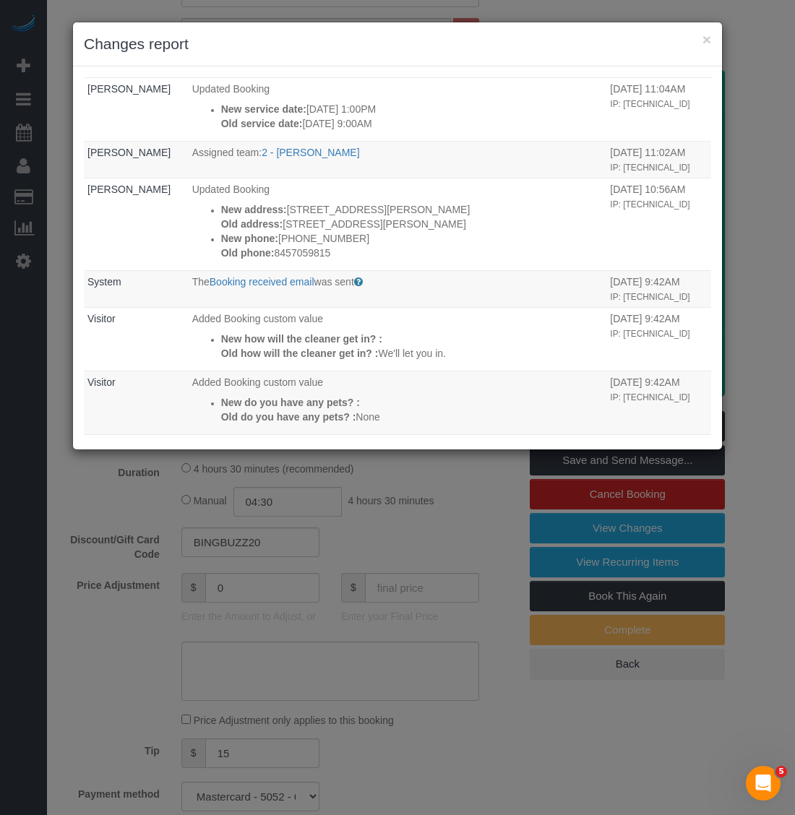
scroll to position [0, 0]
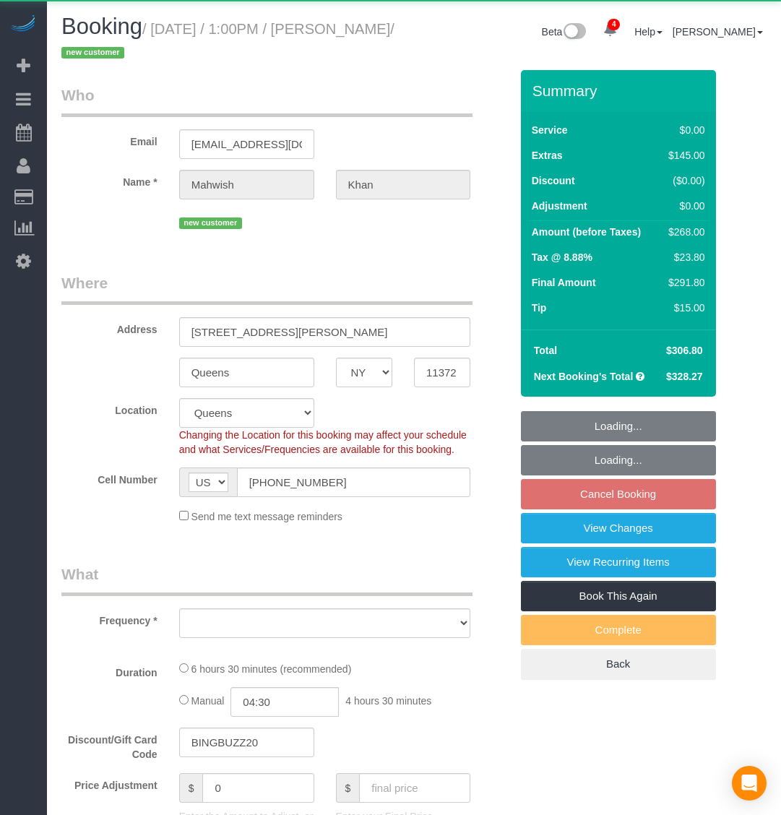
select select "NY"
select select "object:770"
select select "2"
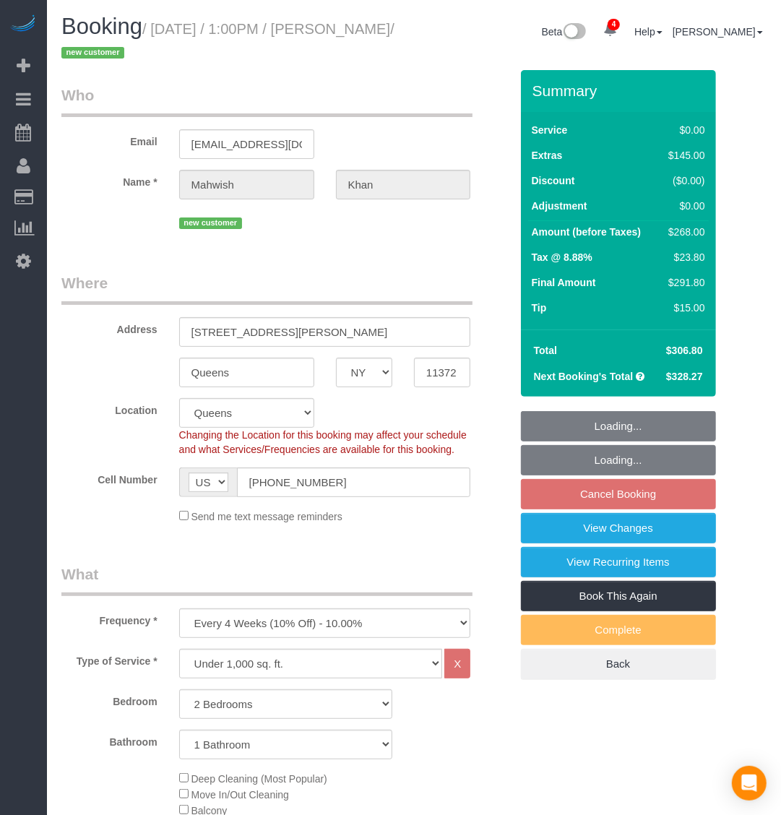
select select "spot2"
select select "number:57"
select select "number:79"
select select "number:15"
select select "number:5"
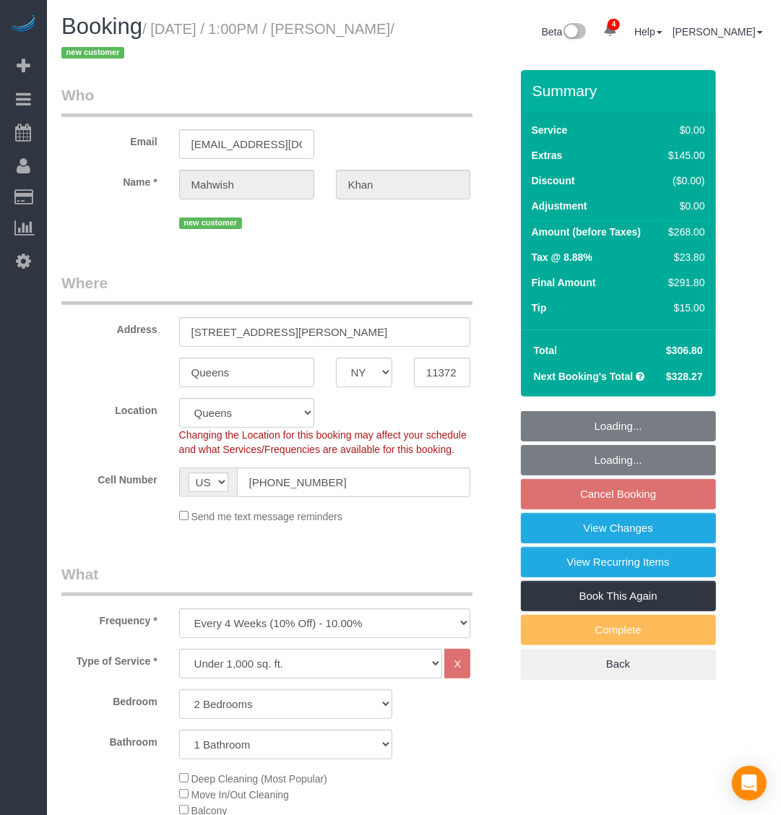
select select "2"
select select "string:stripe-pm_1S0jcm4VGloSiKo7GCQg2vmO"
select select "object:1352"
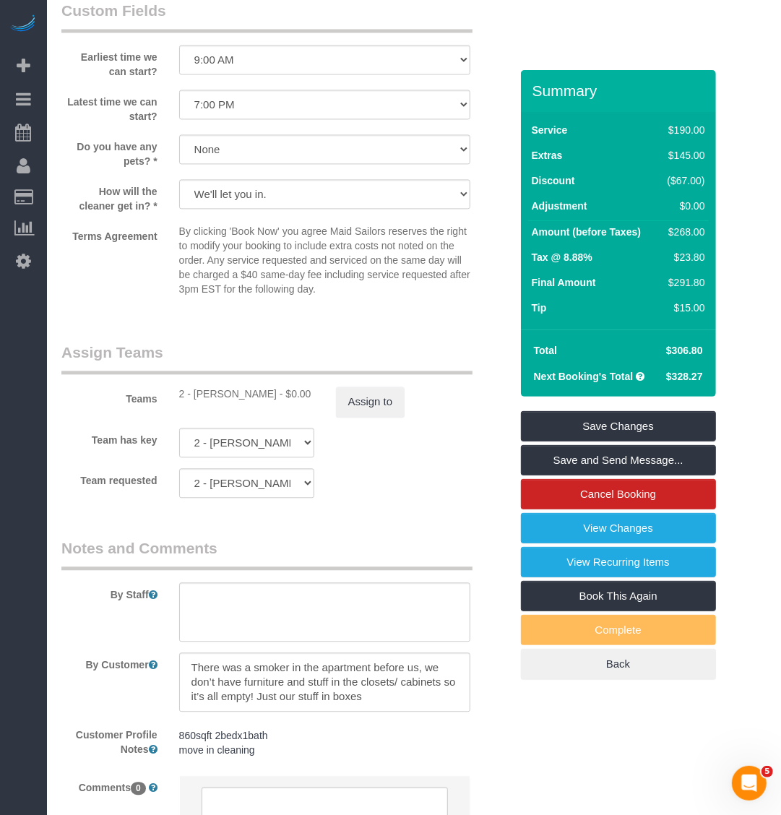
scroll to position [1713, 0]
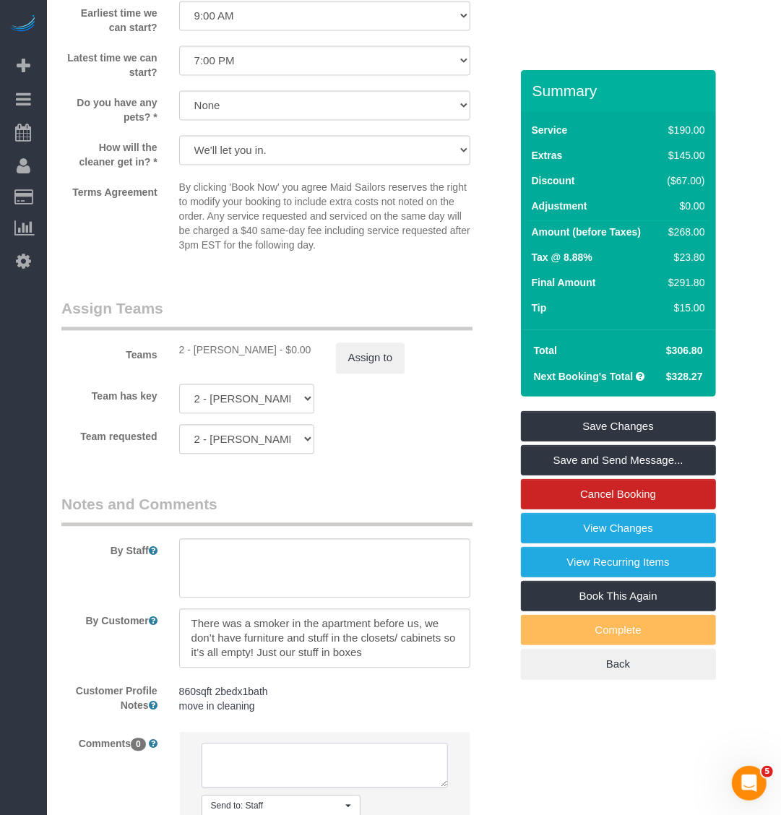
click at [304, 777] on textarea at bounding box center [325, 765] width 247 height 45
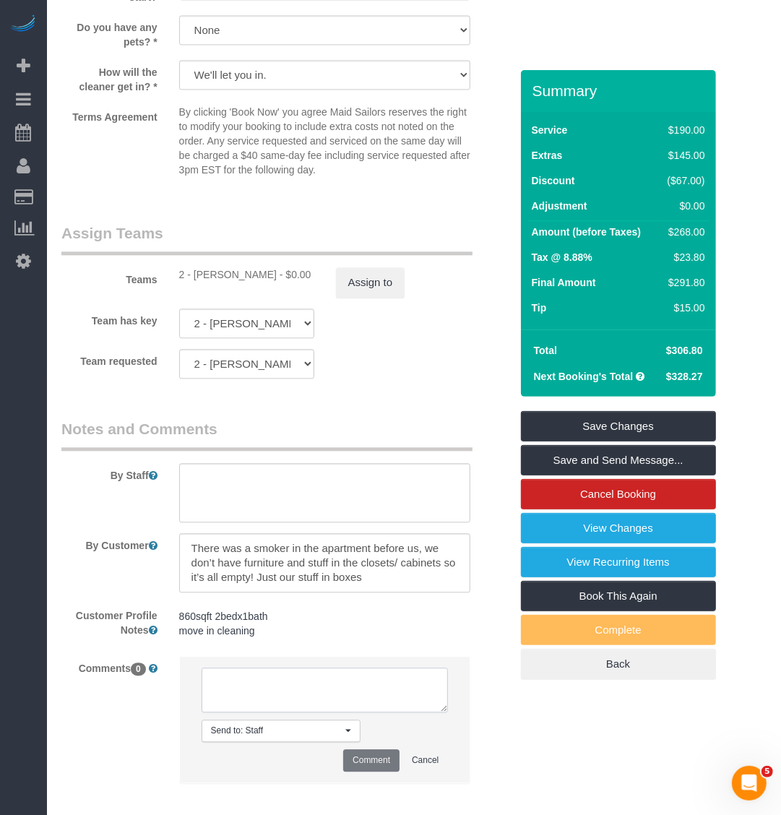
scroll to position [1864, 0]
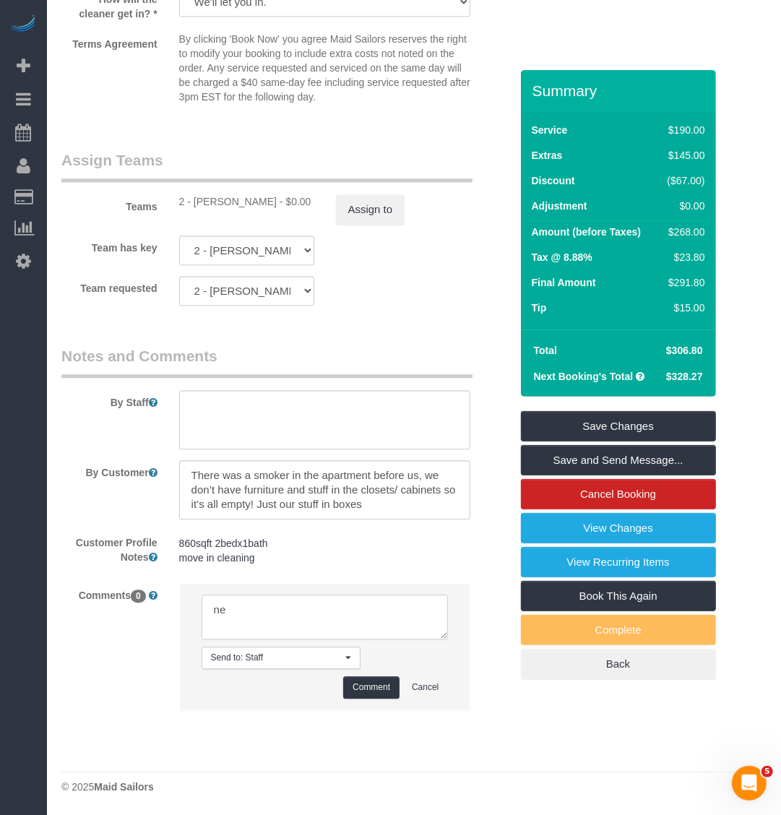
type textarea "n"
type textarea "R"
type textarea "next cleaning schedules will just be standard cleaning as per Mahwish"
click at [370, 683] on button "Comment" at bounding box center [371, 687] width 56 height 22
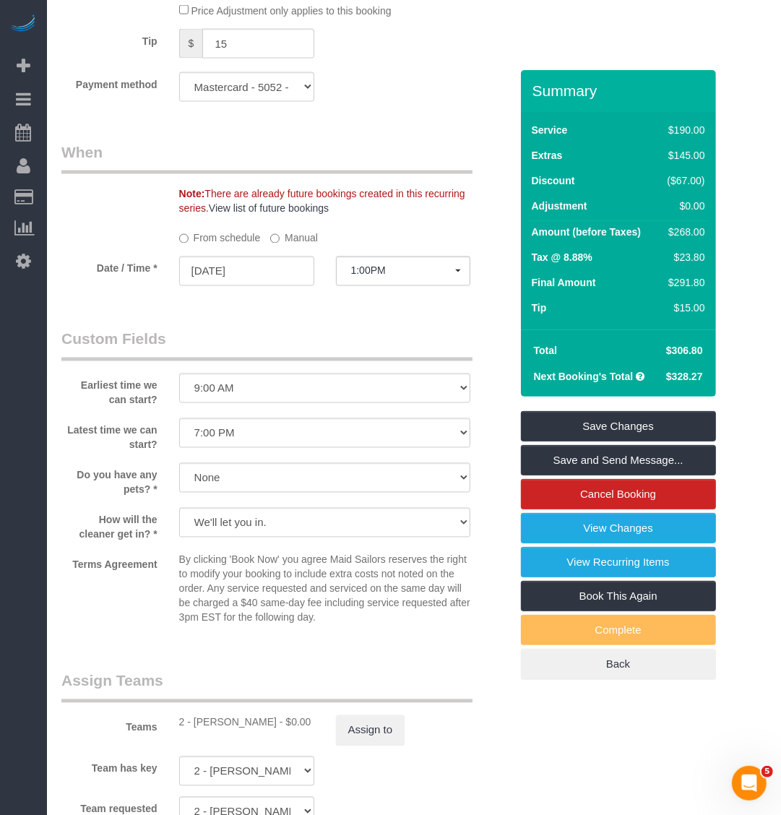
scroll to position [1322, 0]
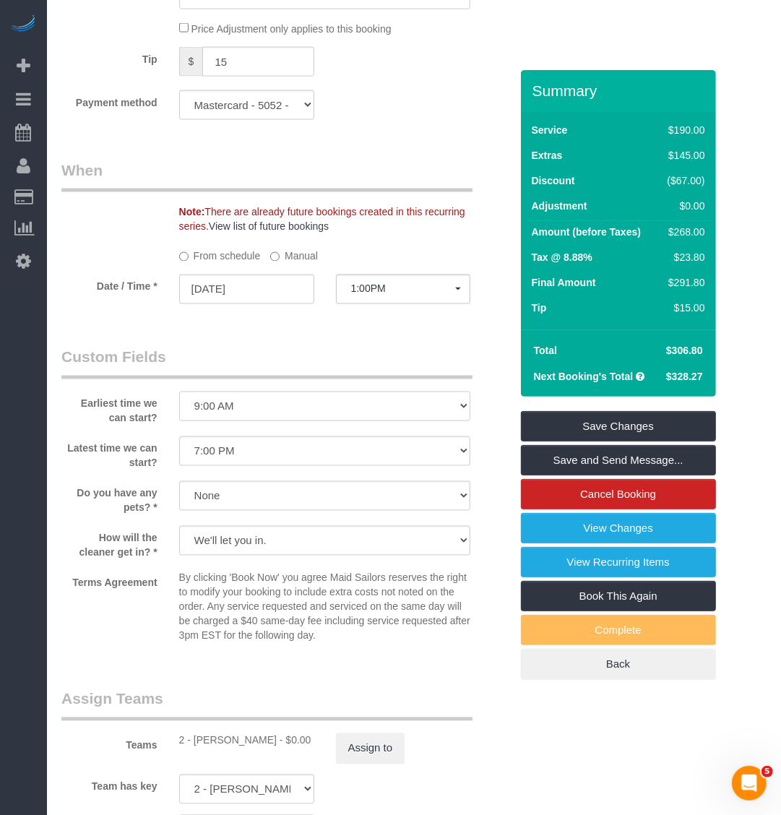
click at [286, 419] on select "I am not flexible, keep my selected time 8:00 AM 9:00 AM 10:00 AM 11:00 AM 12:0…" at bounding box center [325, 407] width 292 height 30
select select "number:61"
click at [179, 392] on select "I am not flexible, keep my selected time 8:00 AM 9:00 AM 10:00 AM 11:00 AM 12:0…" at bounding box center [325, 407] width 292 height 30
click at [272, 460] on select "I am not flexible, keep my selected time 8:00 AM 9:00 AM 10:00 AM 11:00 AM 12:0…" at bounding box center [325, 451] width 292 height 30
select select "number:77"
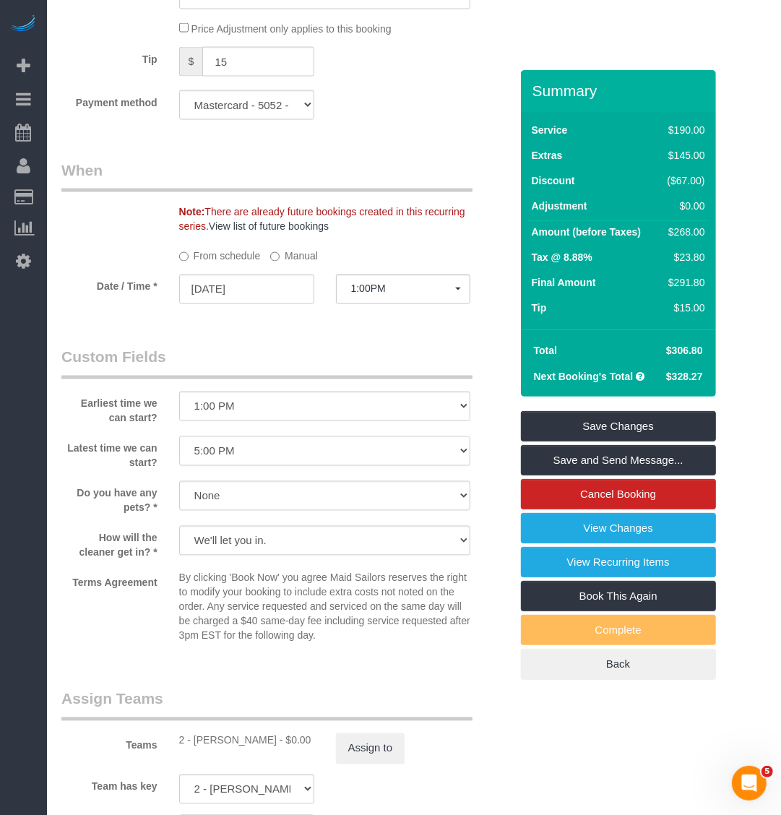
click at [179, 436] on select "I am not flexible, keep my selected time 8:00 AM 9:00 AM 10:00 AM 11:00 AM 12:0…" at bounding box center [325, 451] width 292 height 30
click at [370, 383] on div "Earliest time we can start? I am not flexible, keep my selected time 8:00 AM 9:…" at bounding box center [286, 386] width 470 height 79
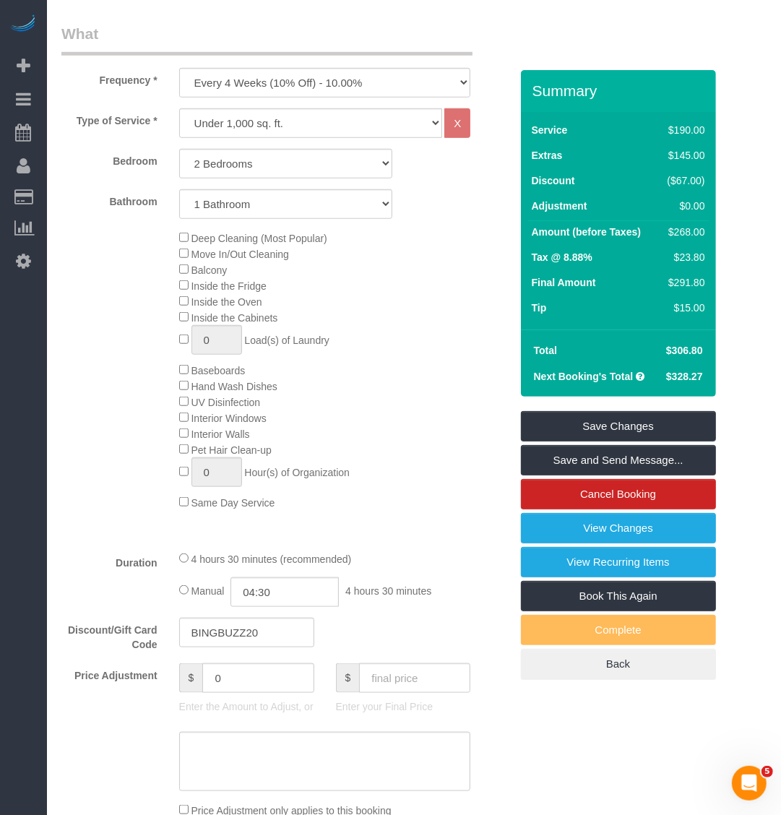
scroll to position [509, 0]
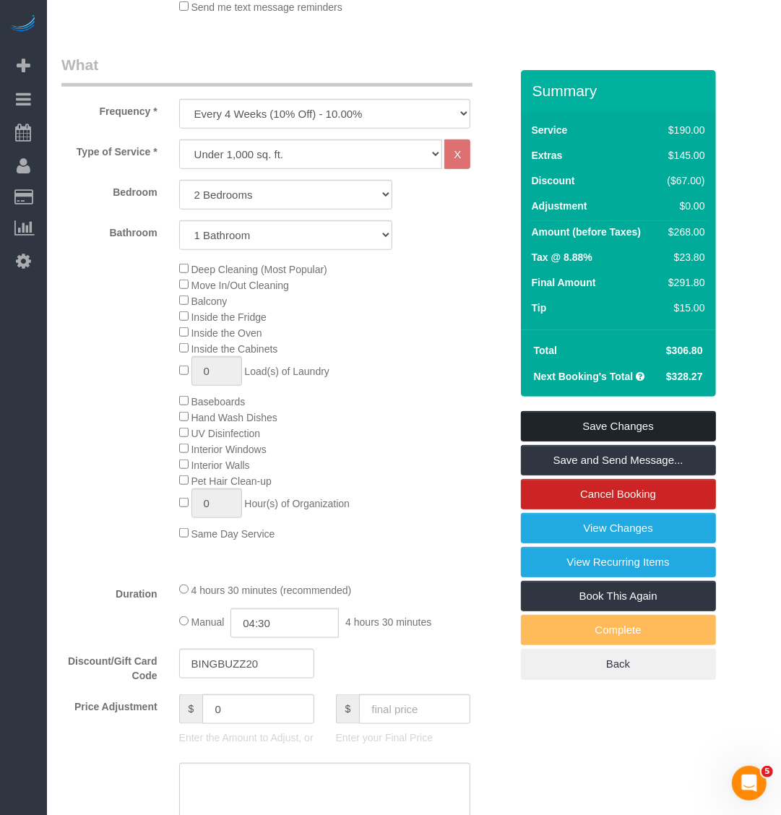
click at [616, 427] on link "Save Changes" at bounding box center [618, 426] width 195 height 30
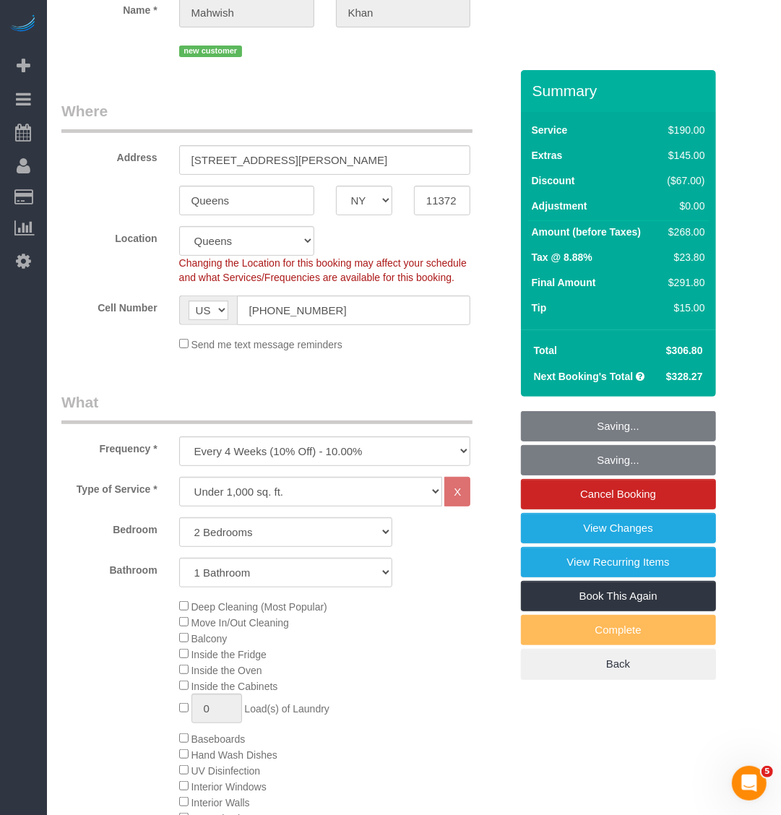
scroll to position [148, 0]
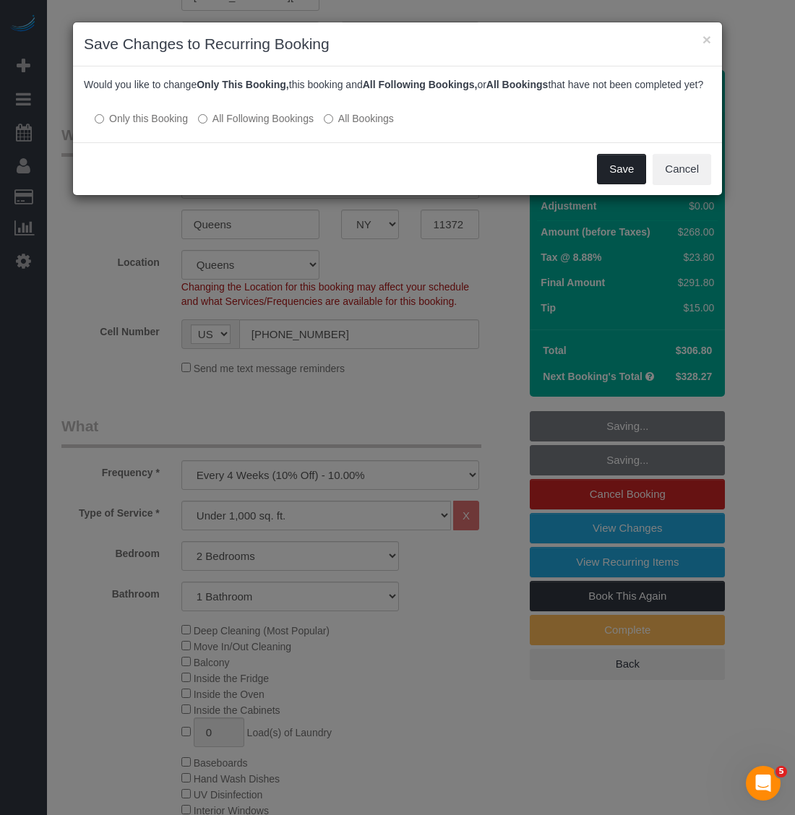
click at [613, 178] on button "Save" at bounding box center [621, 169] width 49 height 30
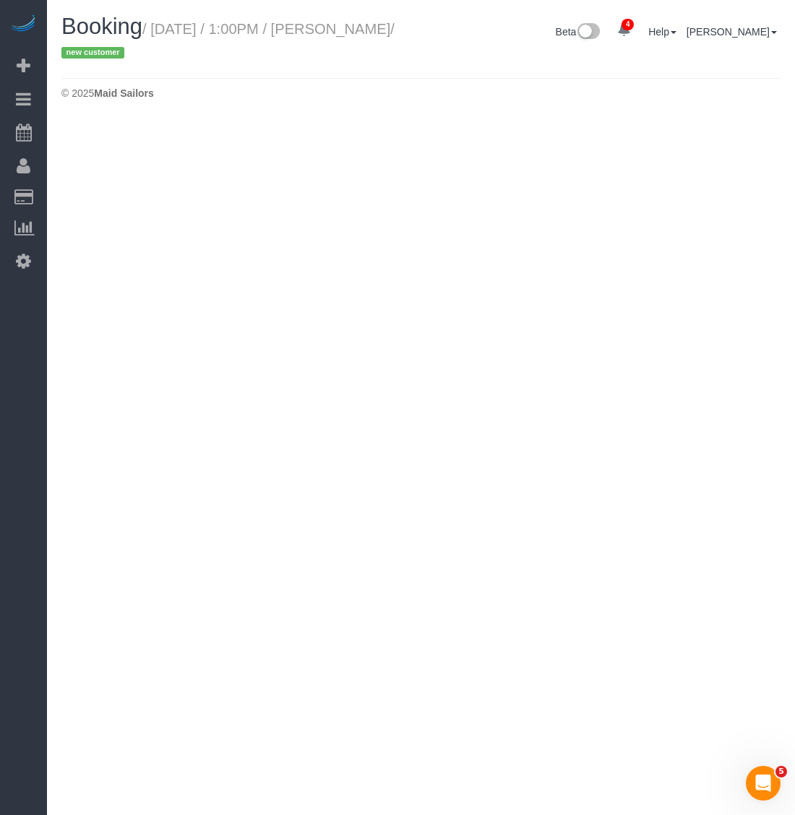
select select "NY"
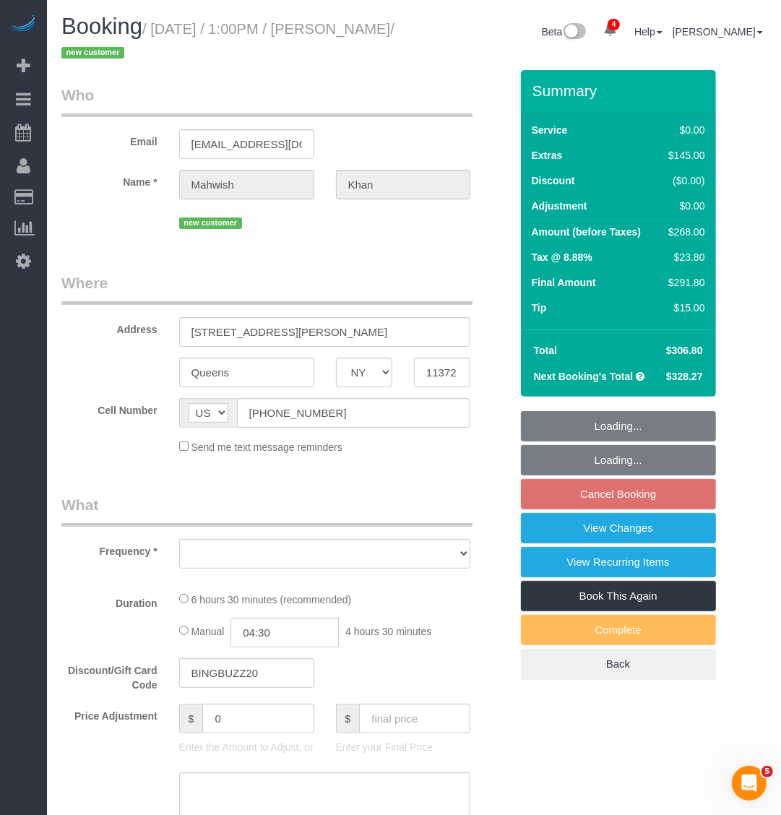
select select "object:3180"
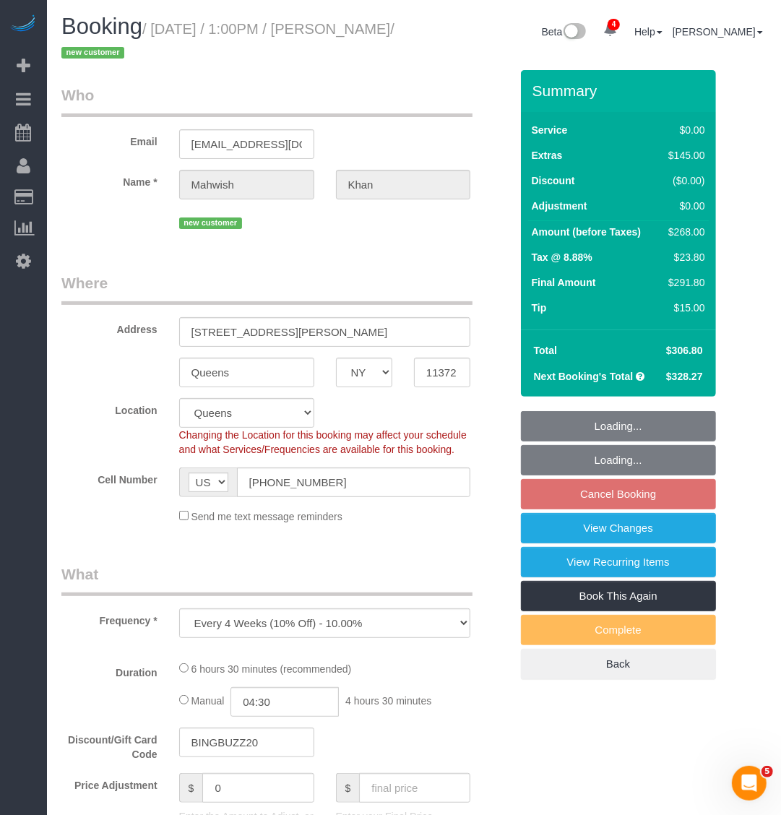
select select "number:61"
select select "number:77"
select select "number:15"
select select "number:5"
select select "object:3352"
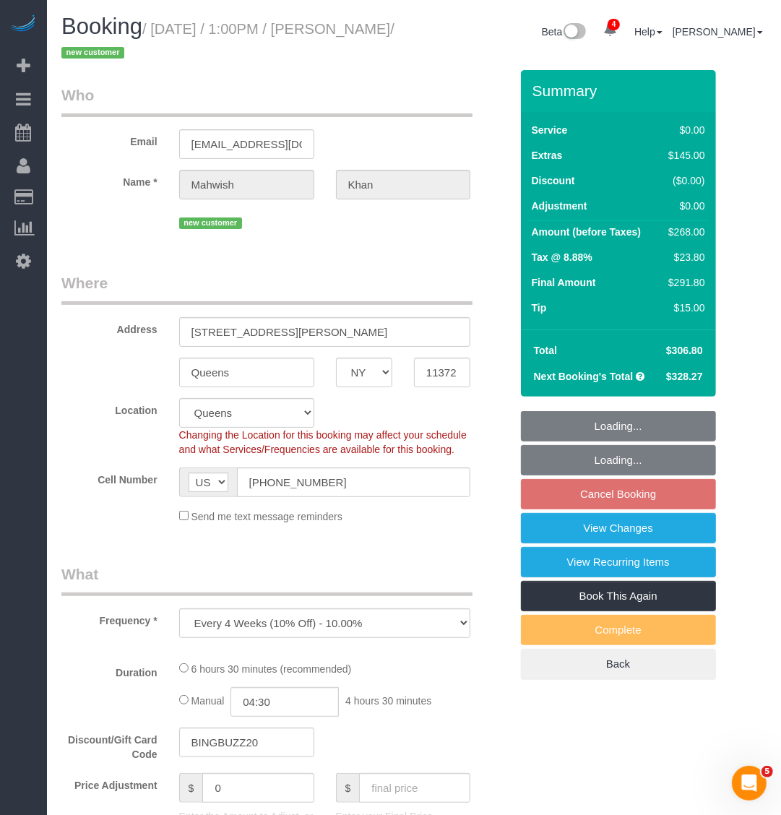
select select "string:stripe-pm_1S0jcm4VGloSiKo7GCQg2vmO"
select select "spot53"
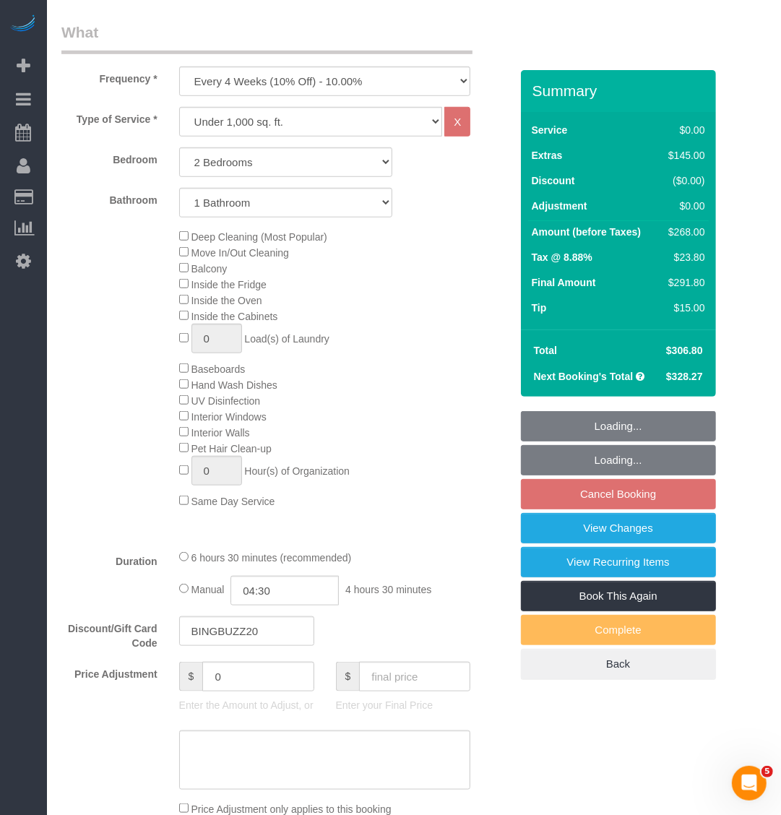
scroll to position [1084, 0]
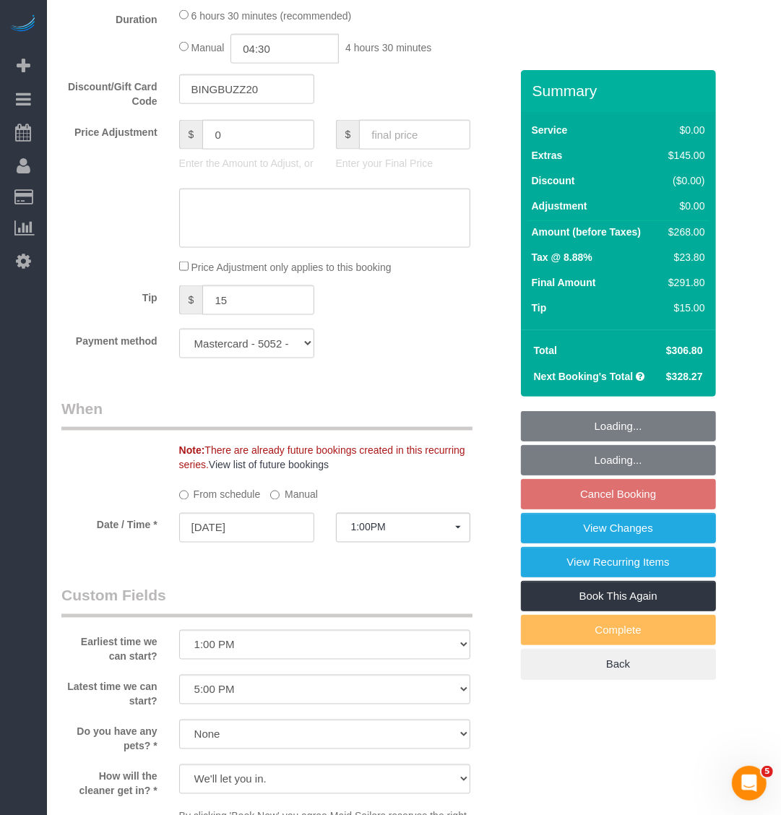
select select "2"
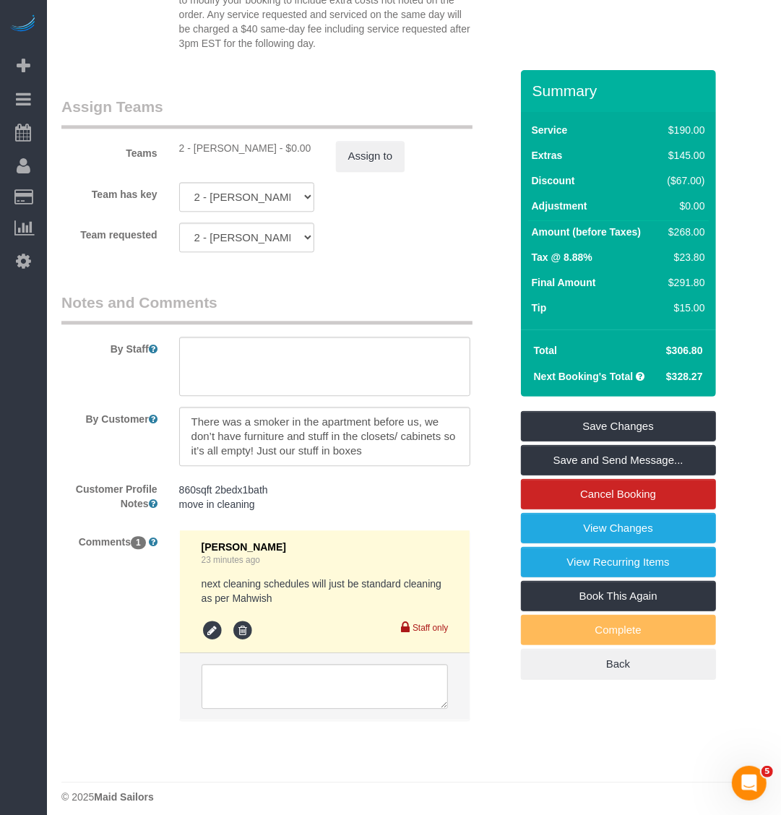
scroll to position [1926, 0]
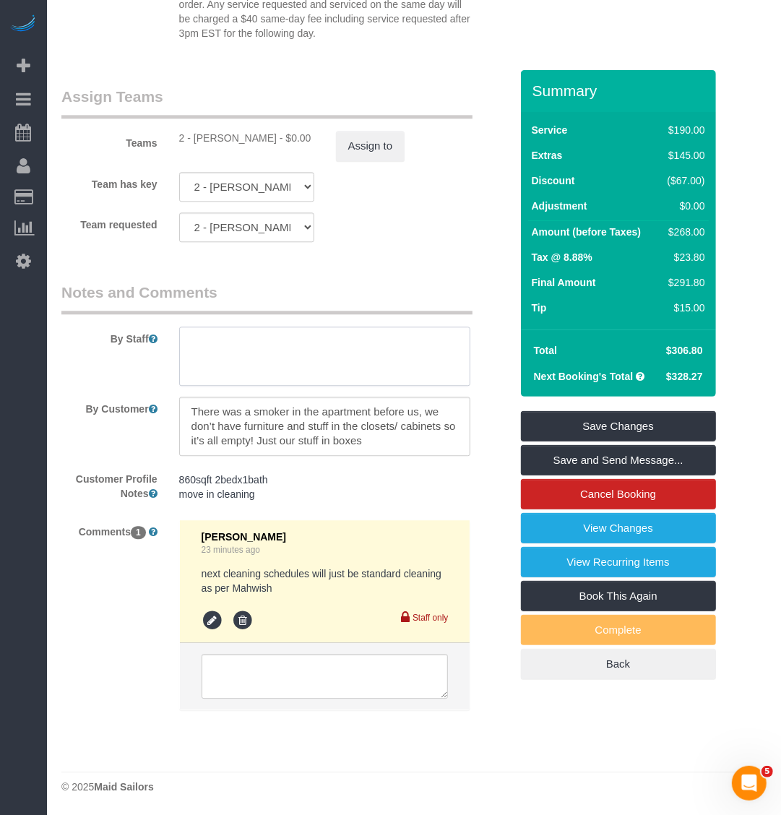
click at [326, 373] on textarea at bounding box center [325, 355] width 292 height 59
paste textarea "Hello Mahwish, this is Maid Sailors. Your cleaning for tomorrow at 1:00 PM is c…"
type textarea "Hello Mahwish, this is Maid Sailors. Your cleaning for tomorrow at 1:00 PM is c…"
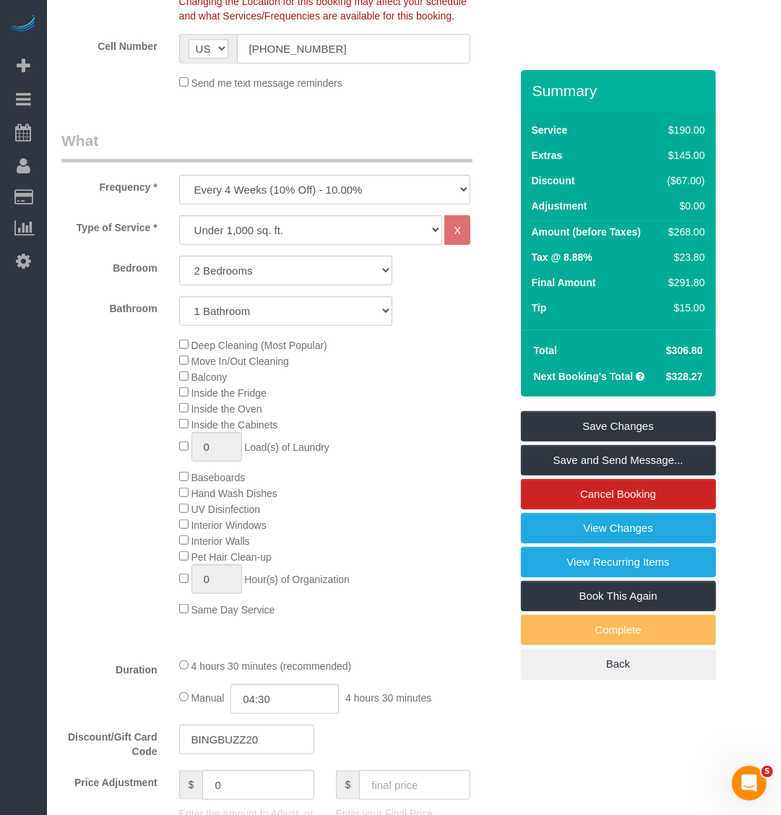
scroll to position [451, 0]
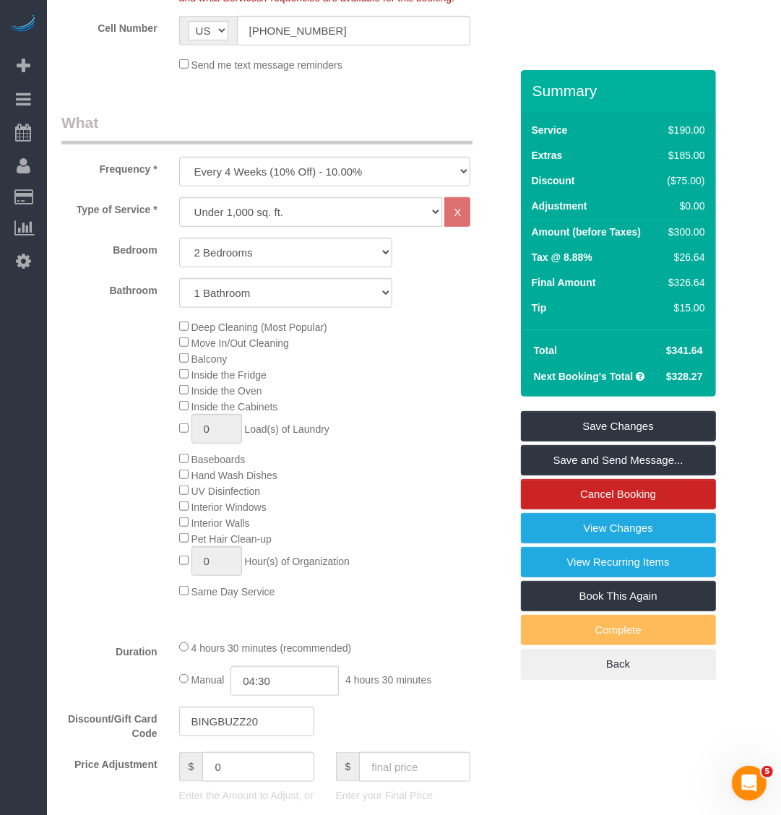
click at [185, 587] on div "Deep Cleaning (Most Popular) Move In/Out Cleaning Balcony Inside the Fridge Ins…" at bounding box center [344, 459] width 353 height 280
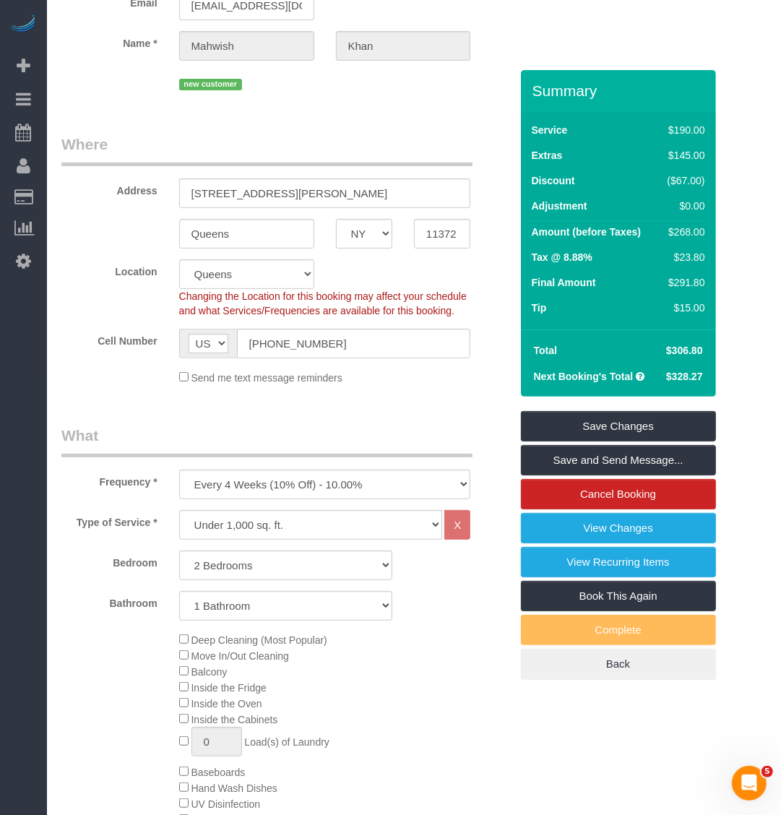
scroll to position [0, 0]
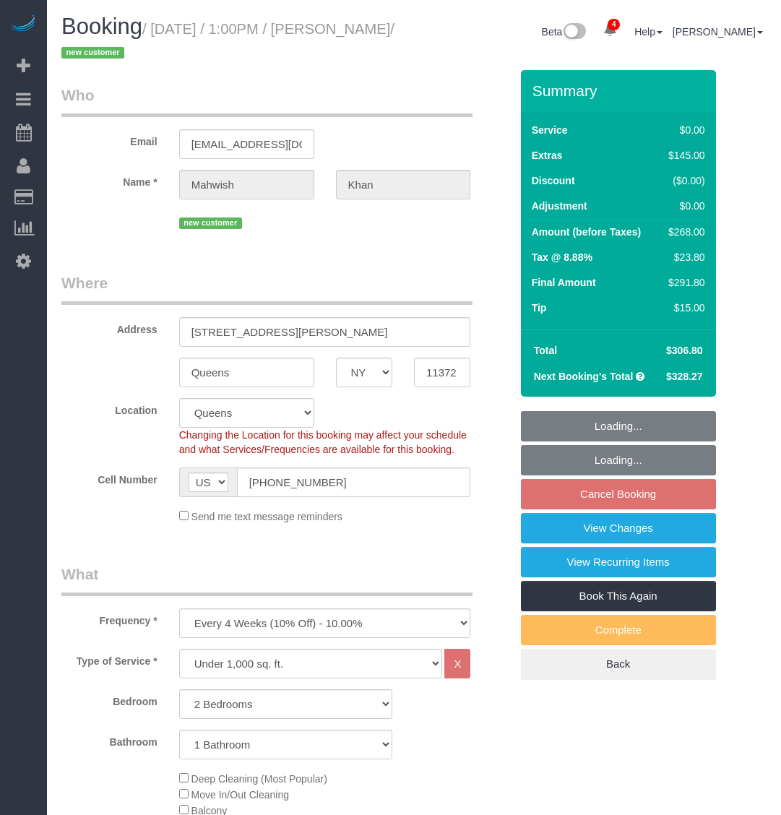
select select "NY"
select select "2"
select select "spot1"
select select "number:61"
select select "number:77"
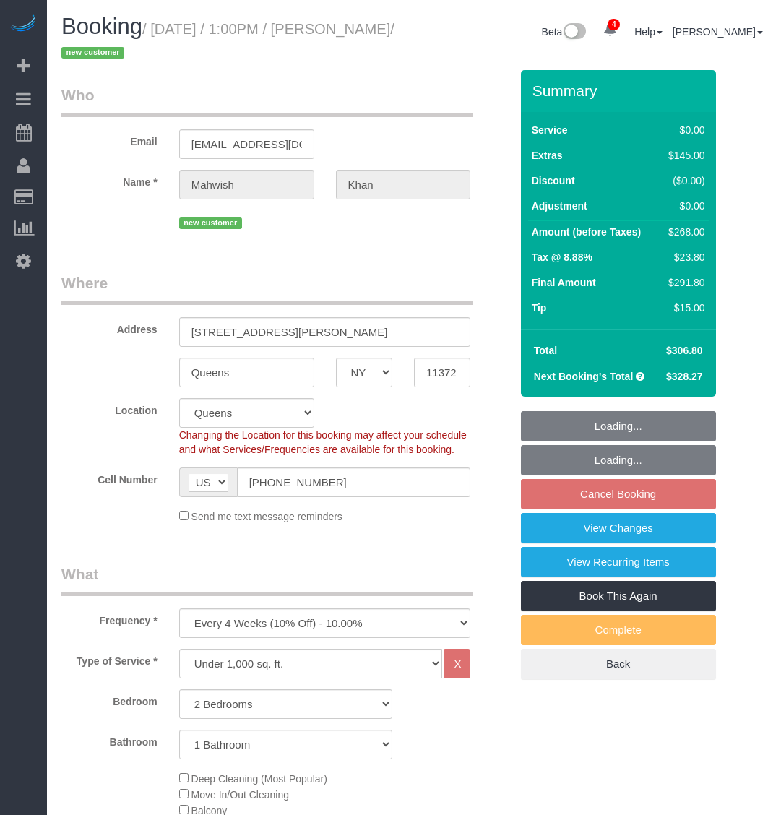
select select "number:15"
select select "number:5"
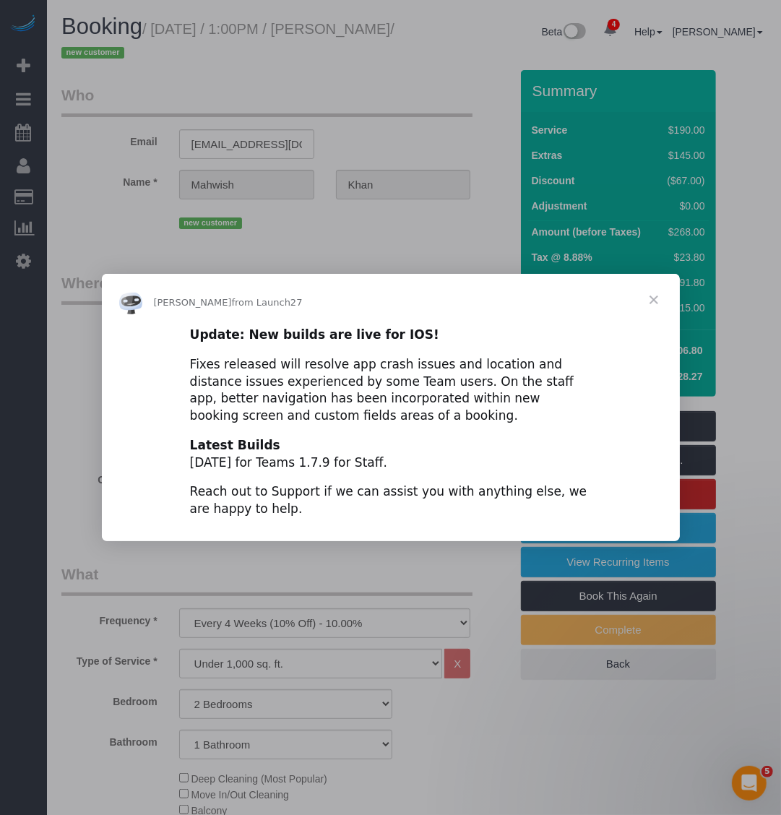
click at [658, 296] on span "Close" at bounding box center [654, 300] width 52 height 52
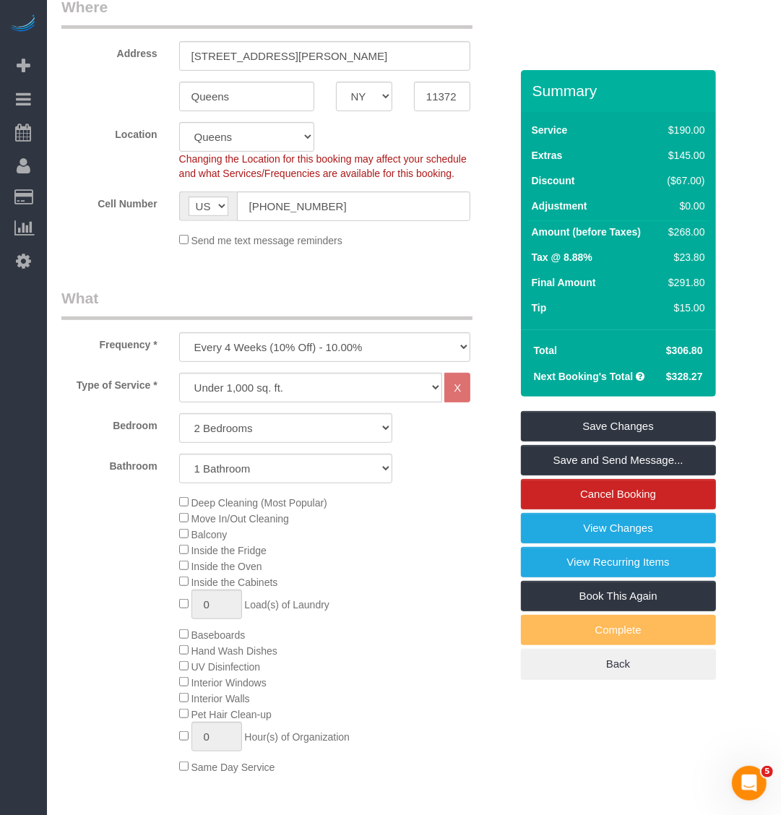
scroll to position [90, 0]
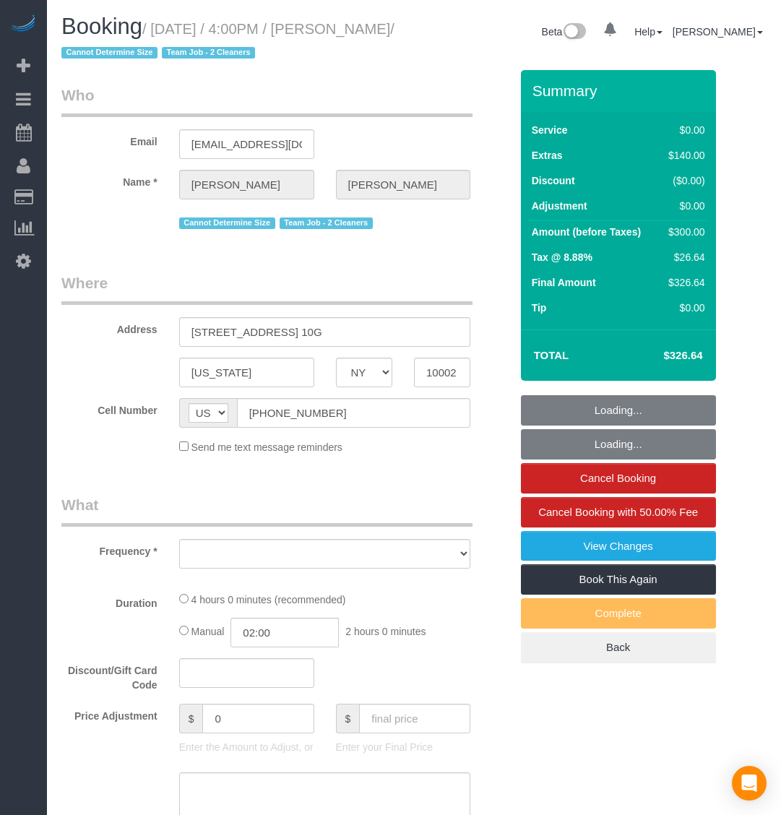
select select "NY"
select select "1"
select select "number:89"
select select "number:90"
select select "number:15"
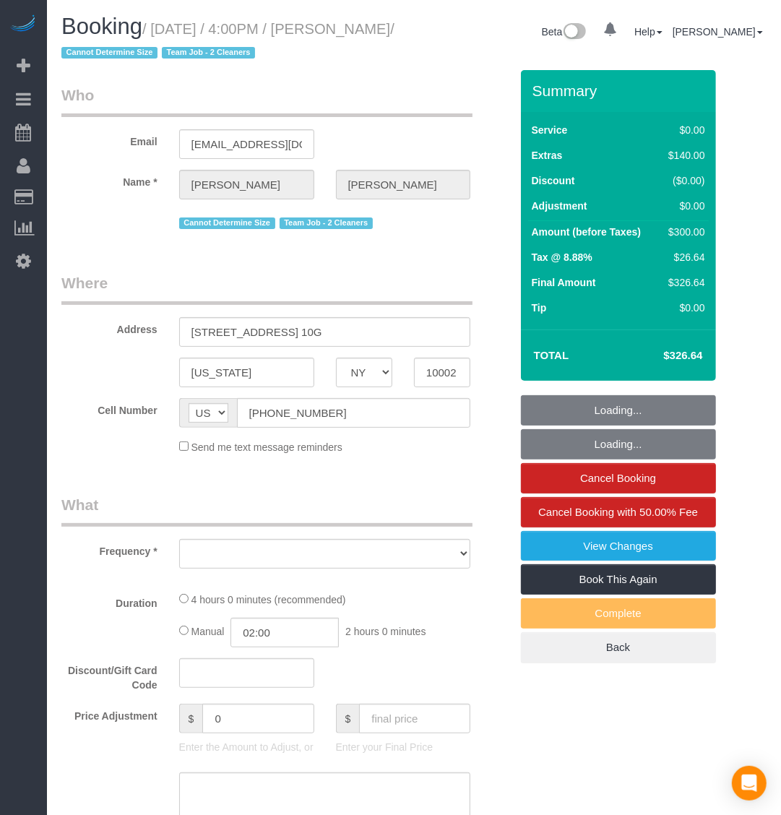
select select "number:5"
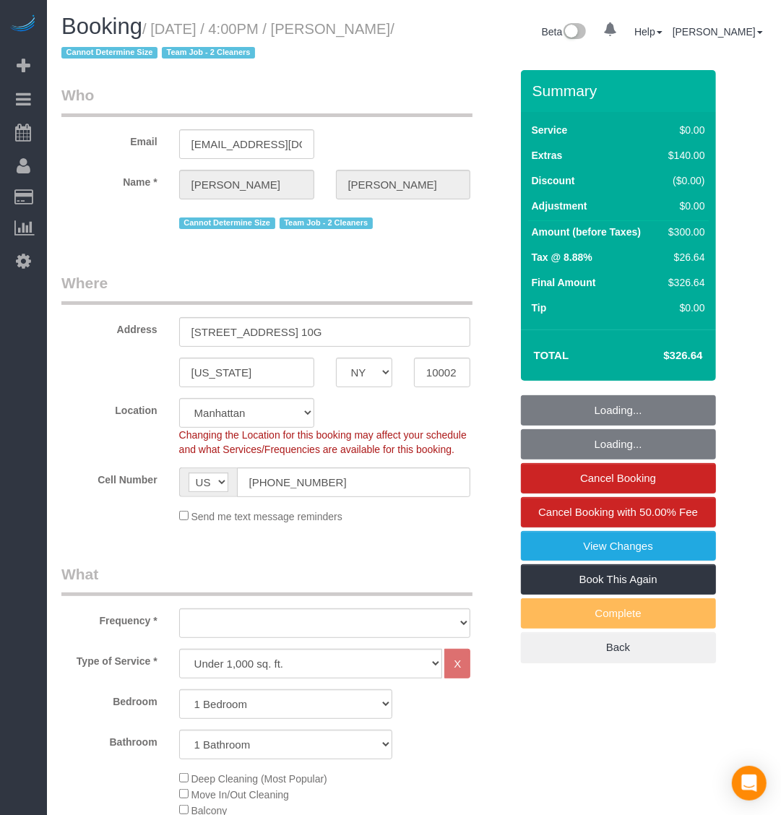
select select "object:918"
select select "string:stripe-pm_1RjS4Z4VGloSiKo73pN9mV8I"
select select "spot1"
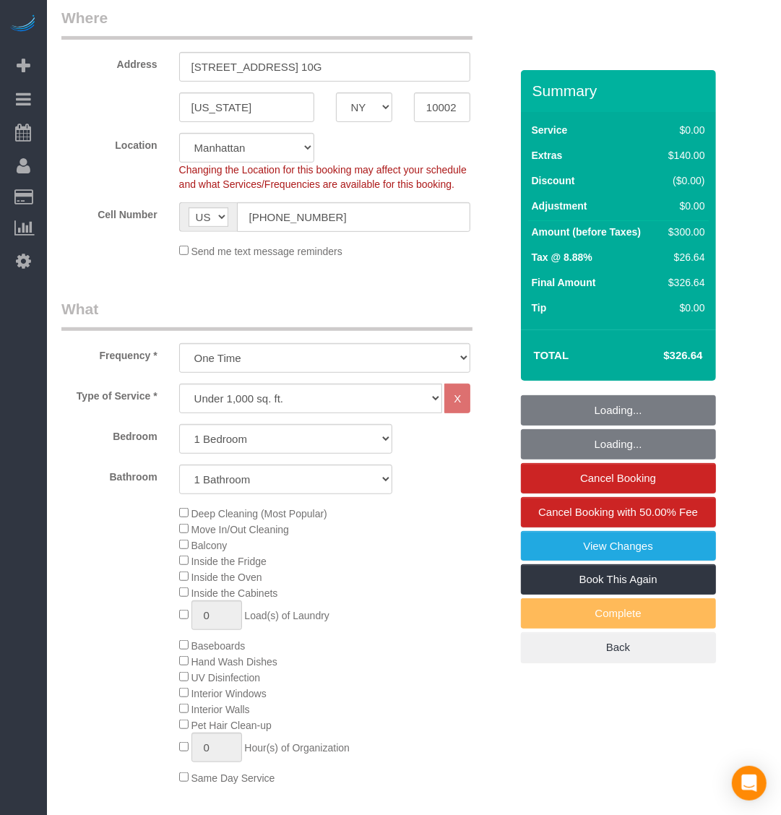
select select "1"
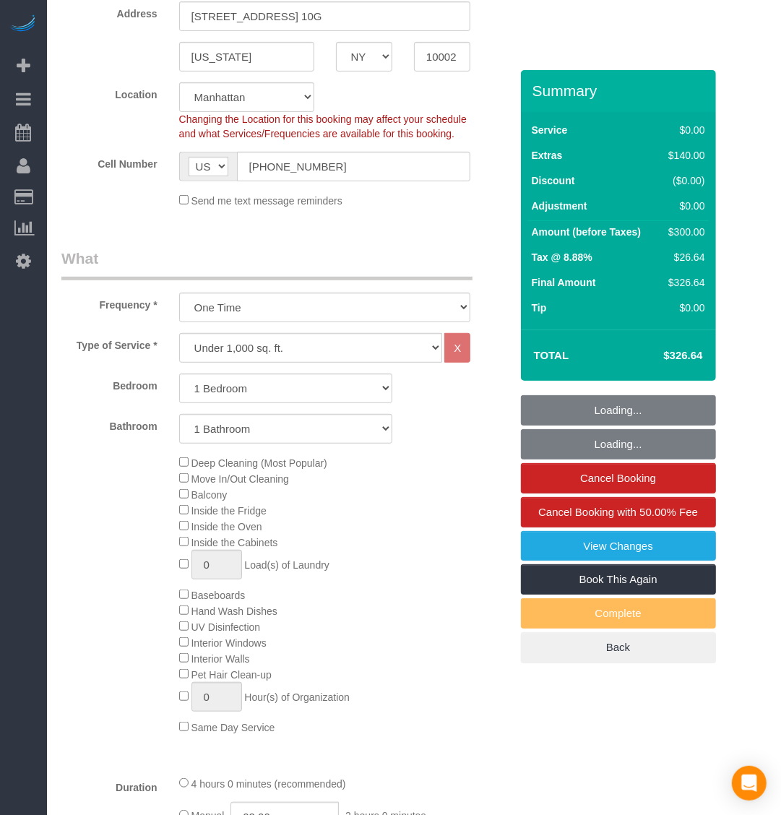
select select "object:1378"
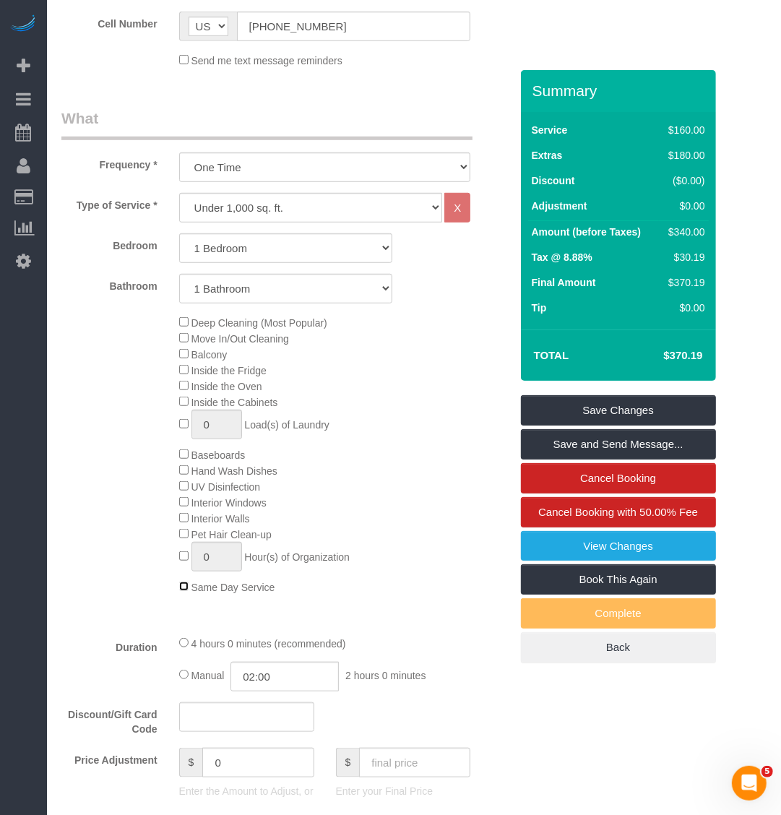
scroll to position [451, 0]
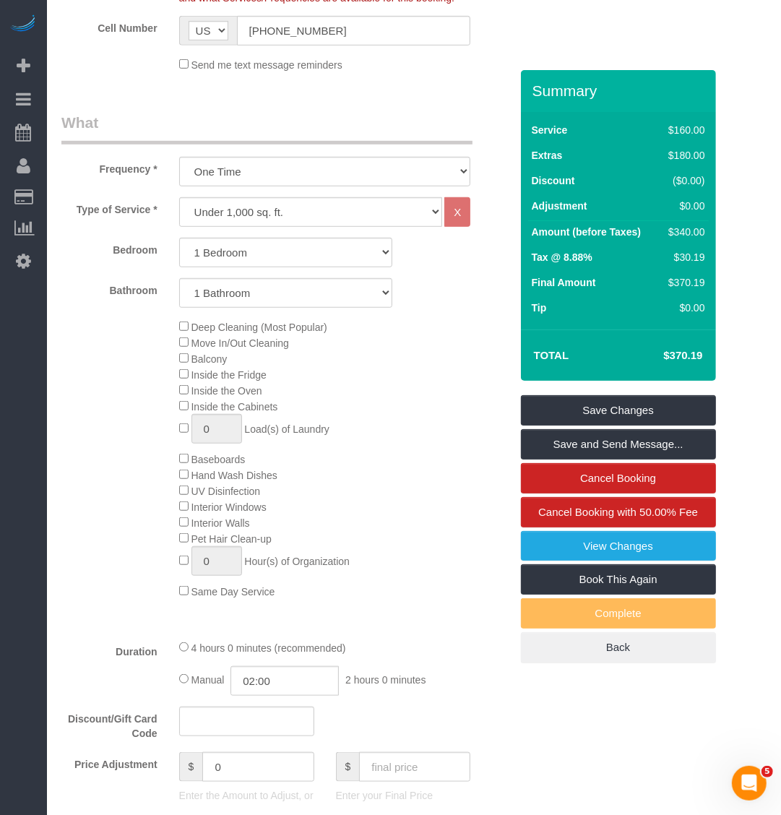
click at [379, 387] on div "Deep Cleaning (Most Popular) Move In/Out Cleaning Balcony Inside the Fridge Ins…" at bounding box center [344, 459] width 353 height 280
click at [415, 431] on div "Deep Cleaning (Most Popular) Move In/Out Cleaning Balcony Inside the Fridge Ins…" at bounding box center [344, 459] width 353 height 280
click at [609, 446] on link "Save and Send Message..." at bounding box center [618, 444] width 195 height 30
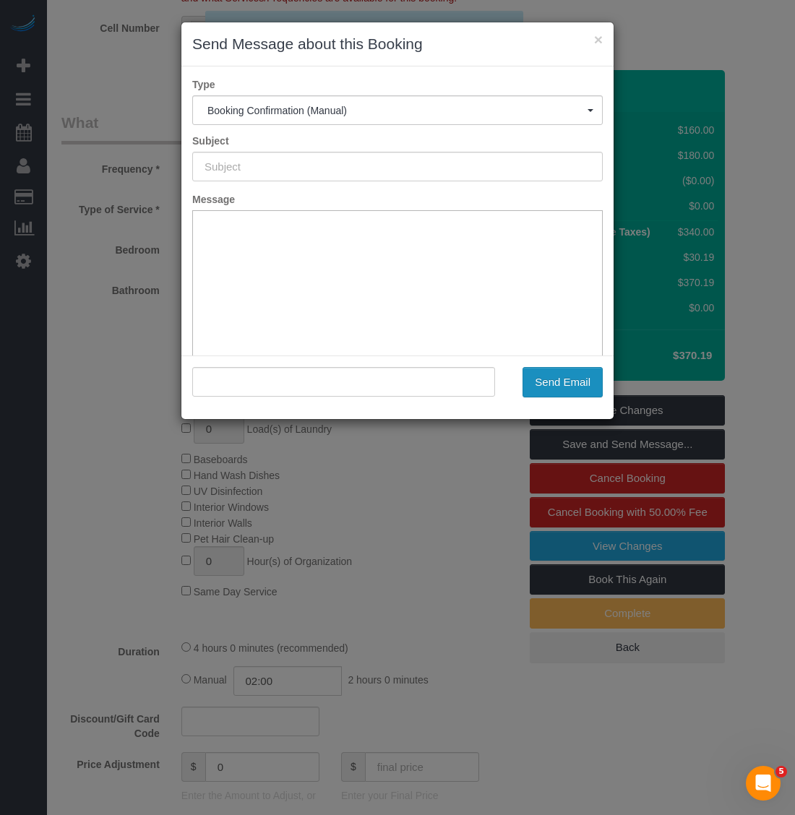
type input "Cleaning Confirmed for 08/27/2025 at 4:00pm"
type input ""Samira Ahmed" <samiraahmed101@gmail.com>"
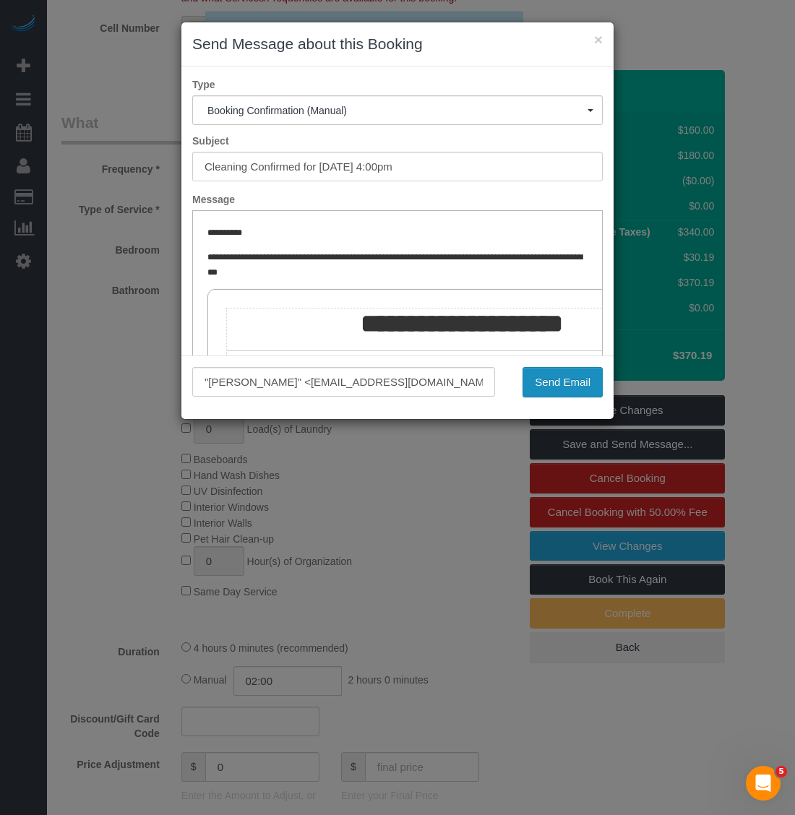
scroll to position [0, 0]
click at [550, 381] on button "Send Email" at bounding box center [562, 382] width 80 height 30
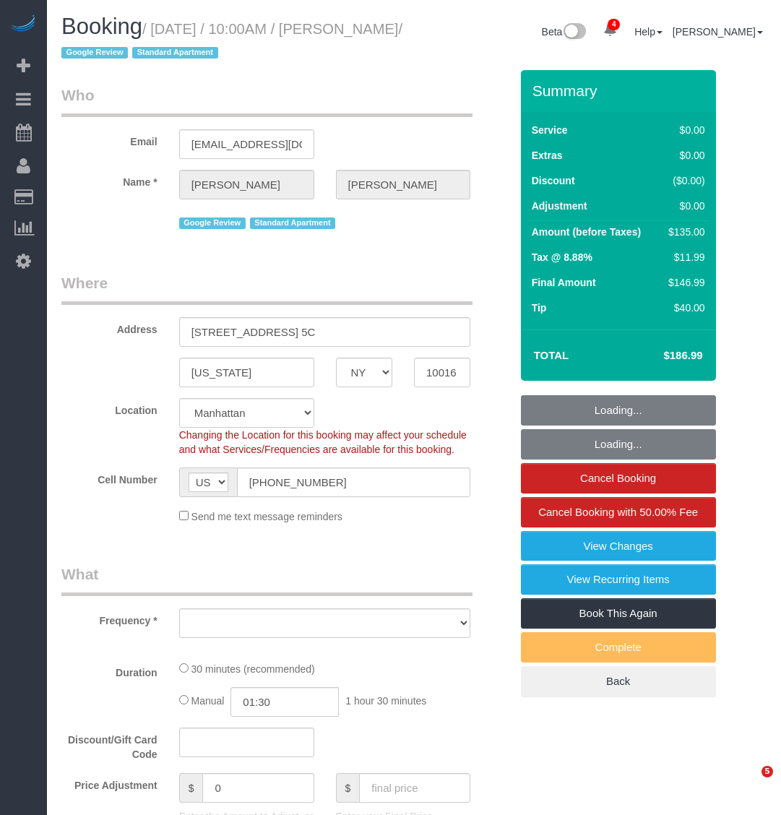
select select "NY"
select select "number:89"
select select "number:90"
select select "number:15"
select select "number:6"
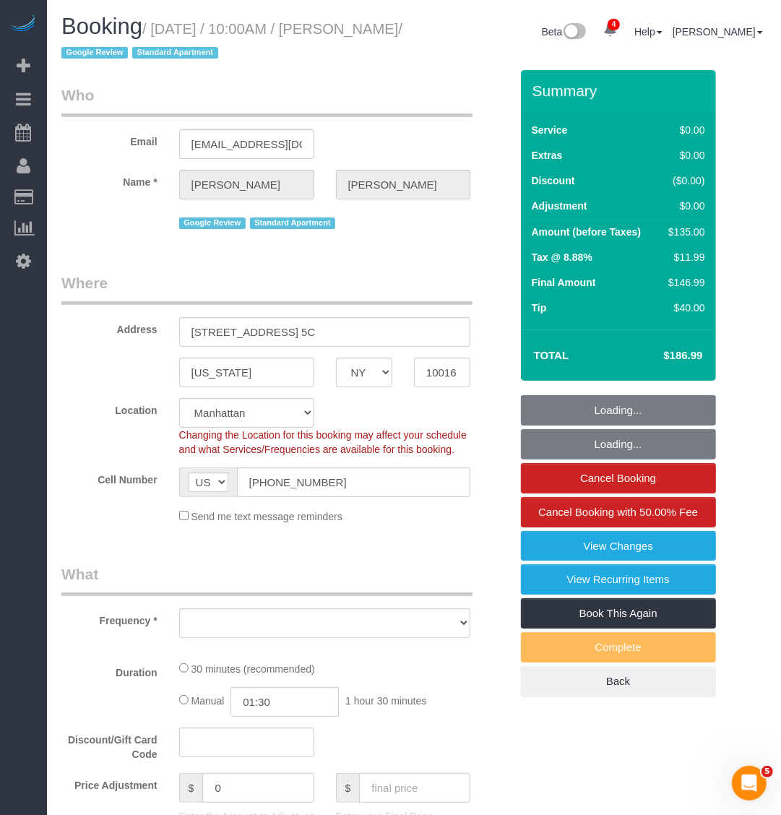
select select "object:11812"
select select "spot183"
select select "string:stripe-pm_1PDbKp4VGloSiKo7ckFx3XEV"
select select "object:12335"
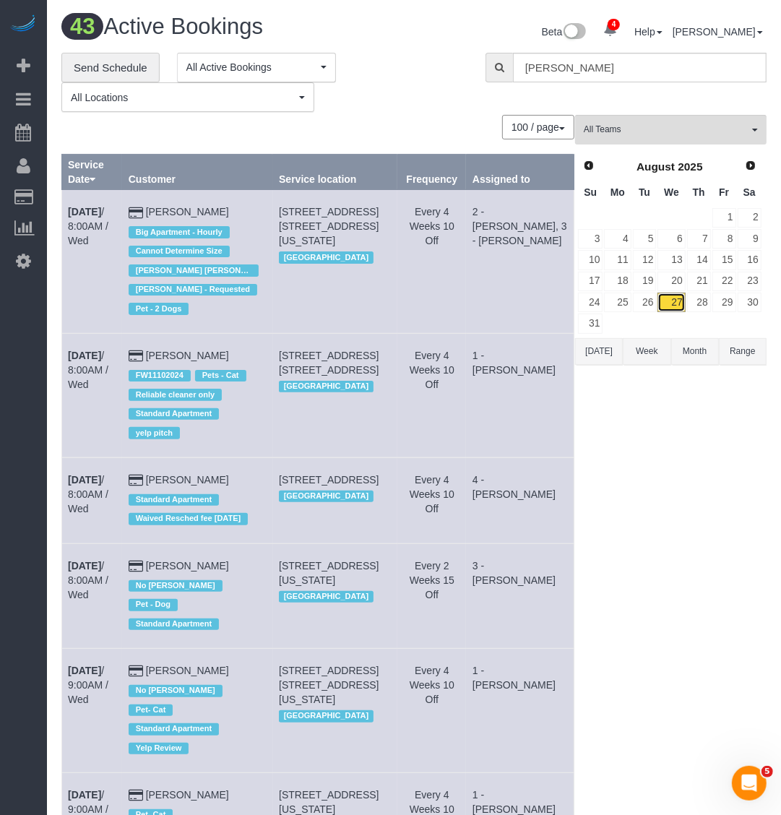
click at [678, 300] on link "27" at bounding box center [670, 303] width 27 height 20
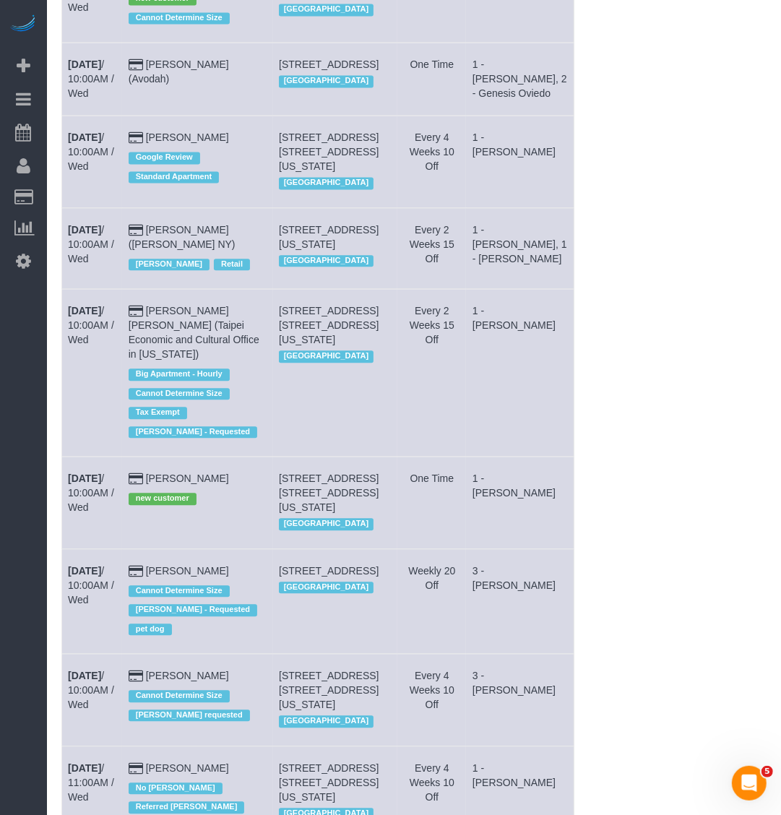
scroll to position [1445, 0]
